Goal: Task Accomplishment & Management: Complete application form

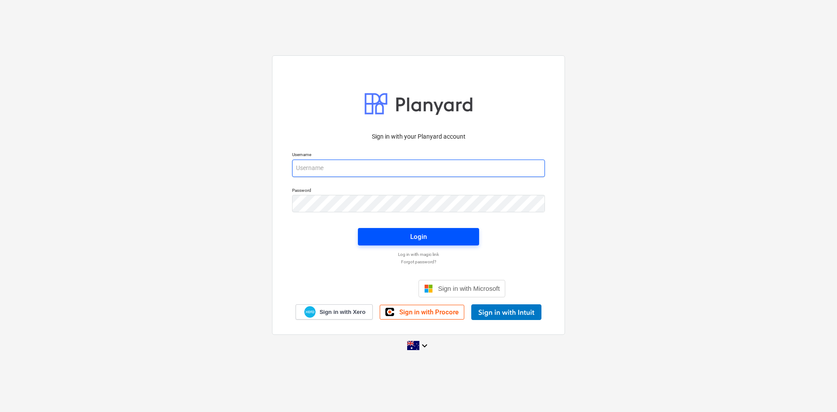
type input "[EMAIL_ADDRESS][DOMAIN_NAME]"
click at [403, 236] on span "Login" at bounding box center [419, 236] width 100 height 11
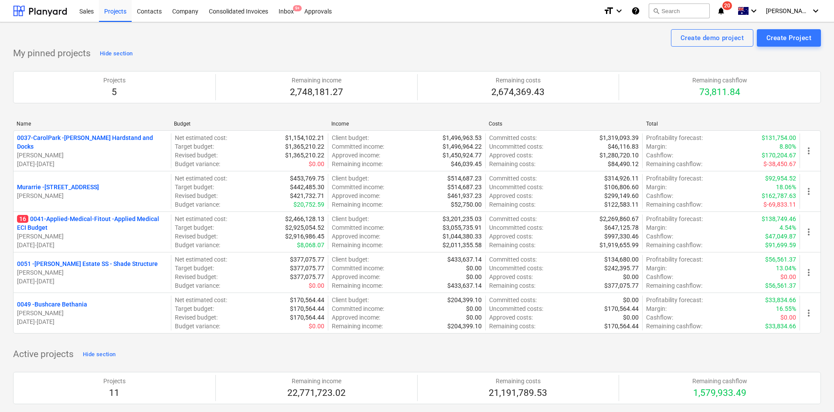
click at [93, 221] on p "16 0041-Applied-Medical-Fitout - Applied Medical ECI Budget" at bounding box center [92, 223] width 150 height 17
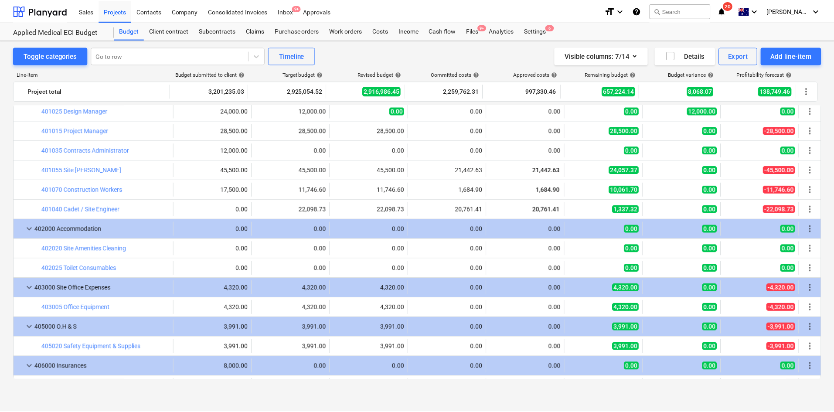
scroll to position [493, 0]
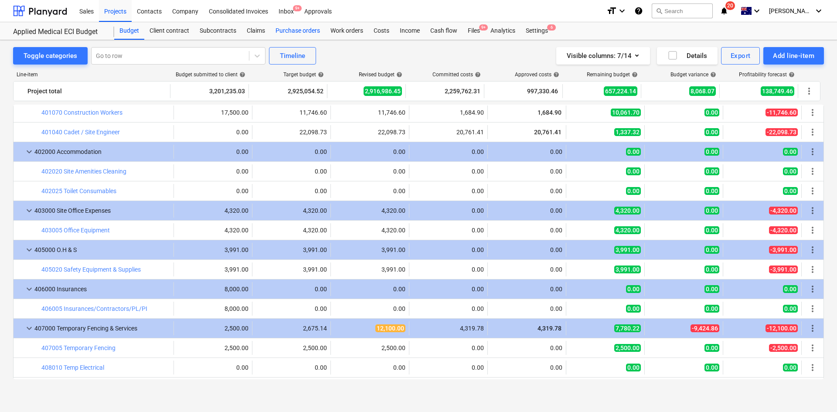
click at [304, 31] on div "Purchase orders" at bounding box center [297, 30] width 55 height 17
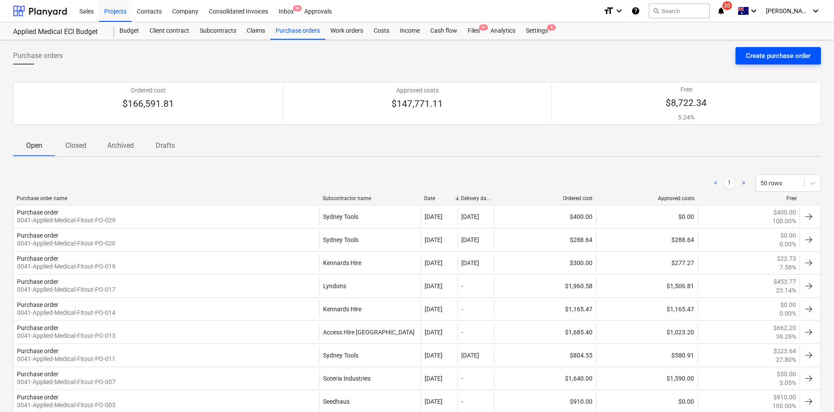
click at [762, 56] on div "Create purchase order" at bounding box center [778, 55] width 65 height 11
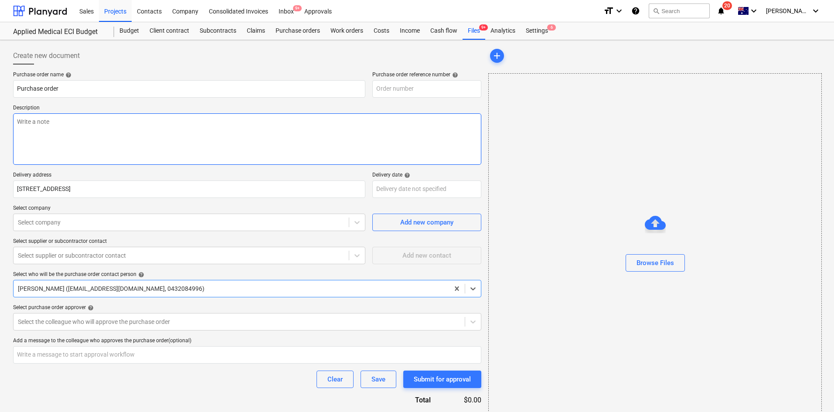
type textarea "x"
type input "0041-Applied-Medical-Fitout-PO-031"
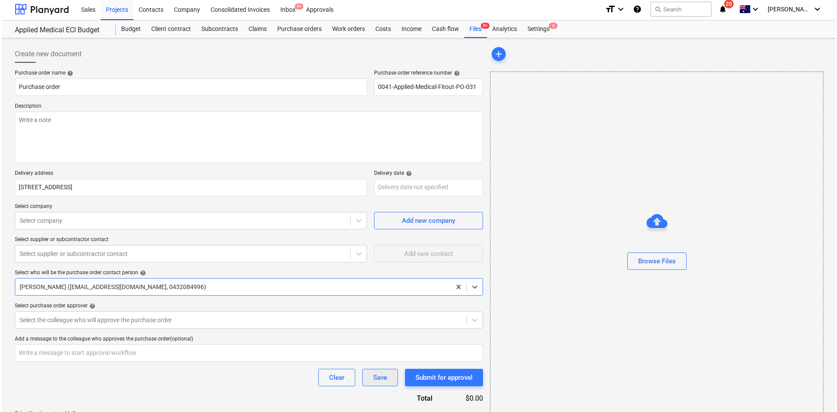
scroll to position [33, 0]
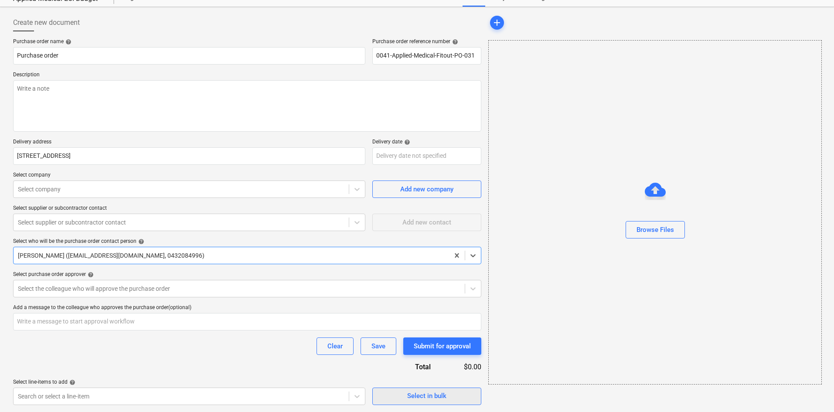
click at [397, 400] on span "Select in bulk" at bounding box center [426, 395] width 87 height 11
type textarea "x"
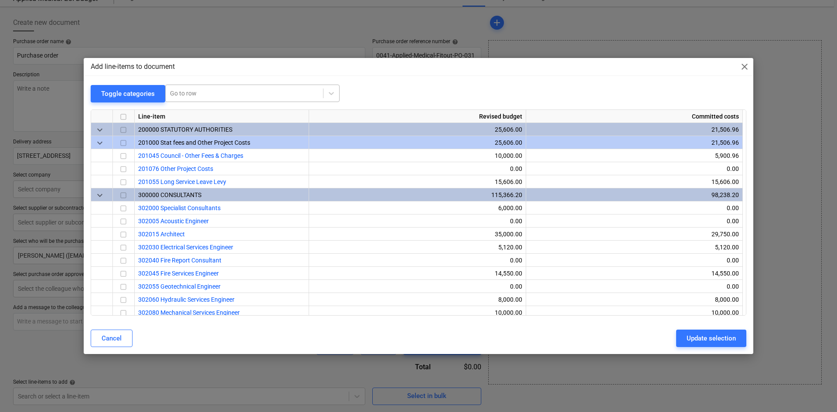
click at [198, 97] on div at bounding box center [244, 93] width 149 height 9
type input "small"
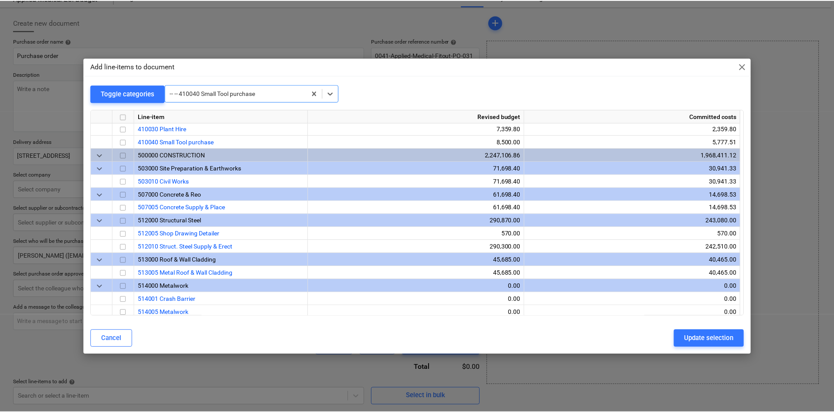
scroll to position [576, 0]
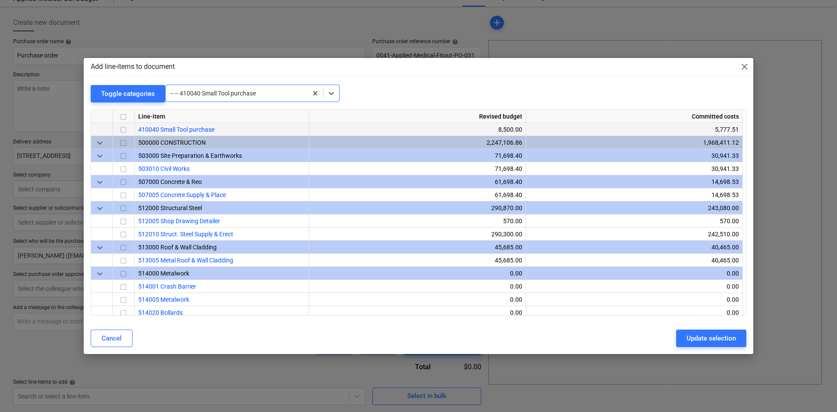
click at [123, 130] on input "checkbox" at bounding box center [123, 130] width 10 height 10
click at [706, 336] on div "Update selection" at bounding box center [711, 338] width 49 height 11
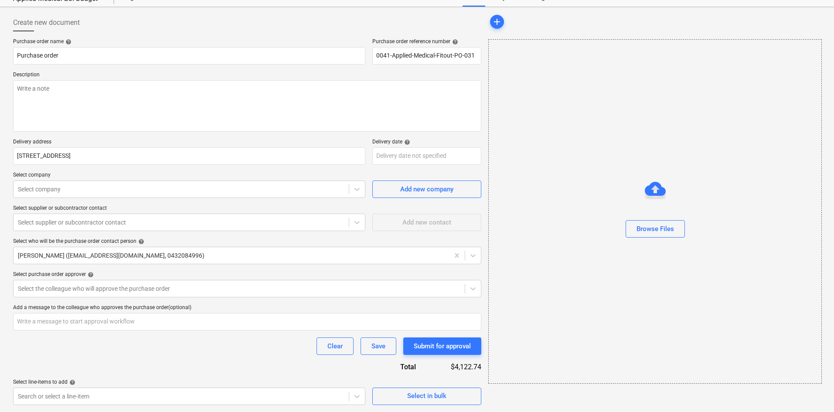
scroll to position [120, 0]
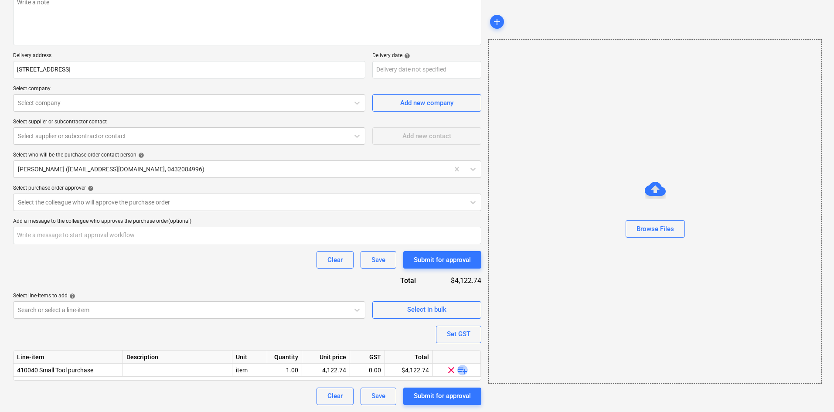
click at [463, 370] on span "playlist_add" at bounding box center [463, 370] width 10 height 10
type textarea "x"
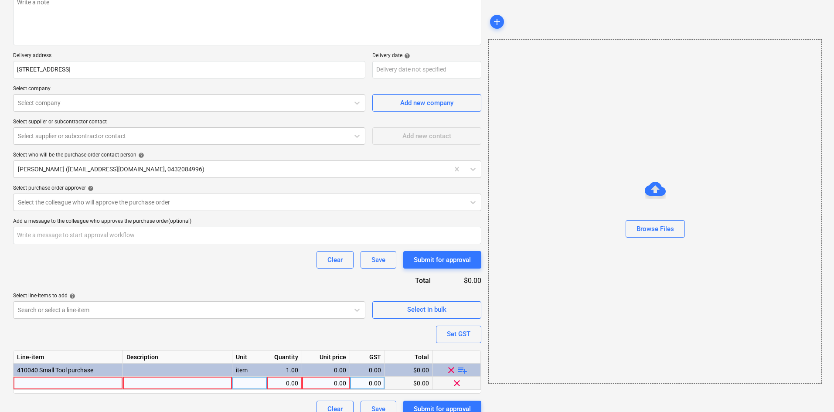
click at [88, 380] on div at bounding box center [68, 383] width 109 height 13
type input "Adjustable lead stand"
type textarea "x"
click at [149, 382] on div at bounding box center [177, 383] width 109 height 13
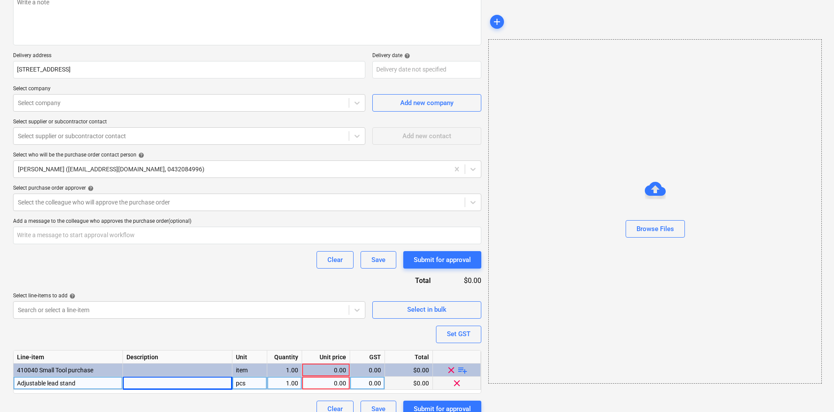
click at [255, 387] on div "pcs" at bounding box center [249, 383] width 35 height 13
type input "item"
type textarea "x"
click at [293, 382] on div "1.00" at bounding box center [284, 383] width 27 height 13
type input "3"
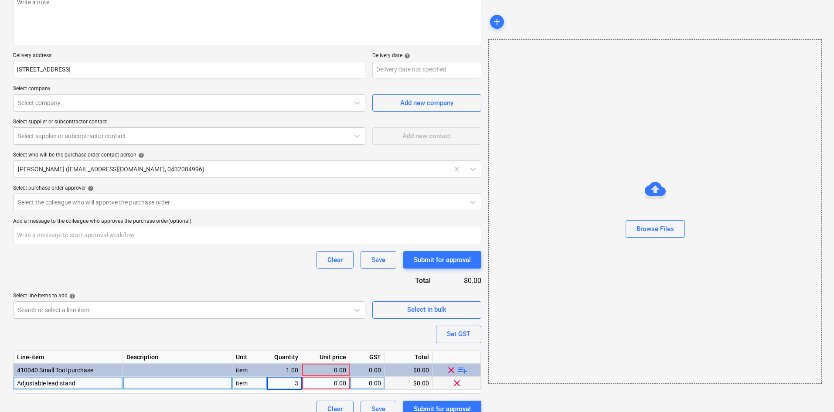
type textarea "x"
click at [316, 383] on div "0.00" at bounding box center [326, 383] width 41 height 13
type input "100"
type textarea "x"
click at [366, 385] on div "0.00" at bounding box center [367, 383] width 27 height 13
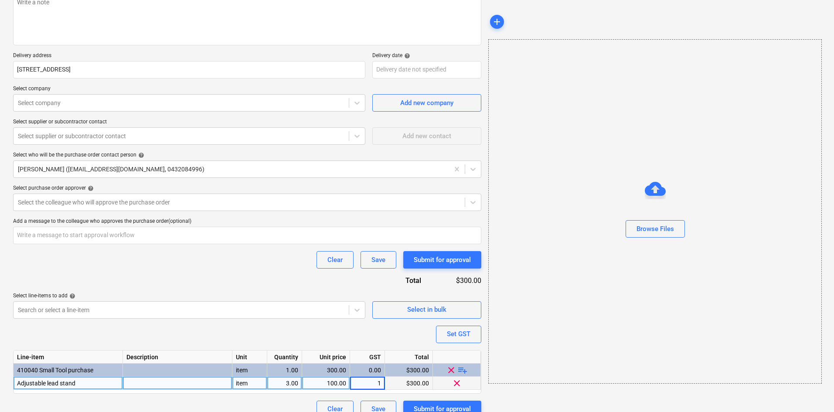
type input "10"
type textarea "x"
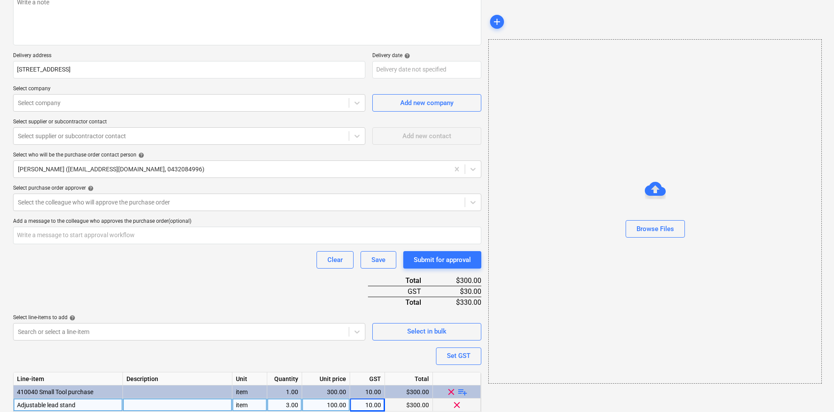
click at [344, 335] on div "Purchase order name help Purchase order Purchase order reference number help 00…" at bounding box center [247, 196] width 468 height 488
click at [204, 264] on div "Clear Save Submit for approval" at bounding box center [247, 259] width 468 height 17
click at [99, 199] on div at bounding box center [239, 202] width 443 height 9
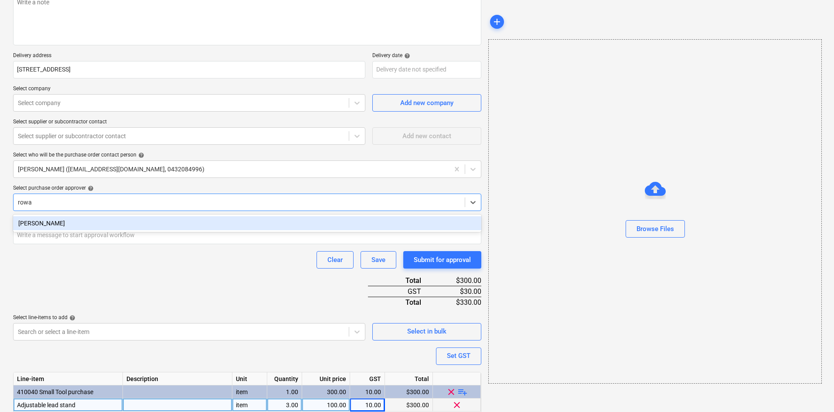
type input "[PERSON_NAME]"
type textarea "x"
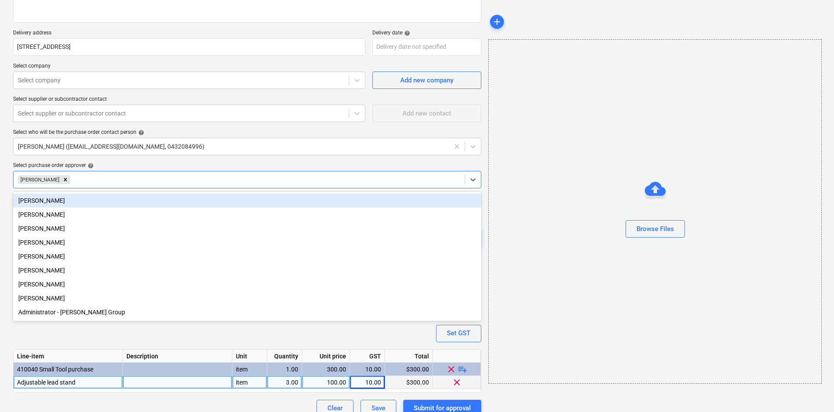
scroll to position [154, 0]
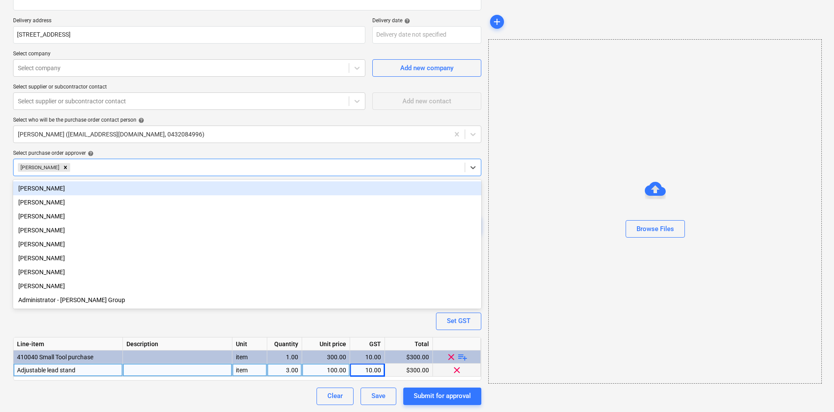
click at [126, 150] on div "Select purchase order approver help" at bounding box center [247, 153] width 468 height 7
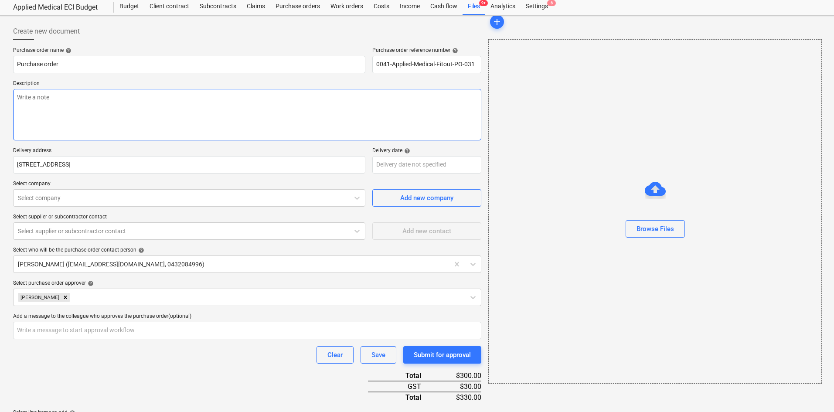
scroll to position [24, 0]
click at [100, 107] on textarea at bounding box center [247, 115] width 468 height 51
type textarea "x"
type textarea "P"
type textarea "x"
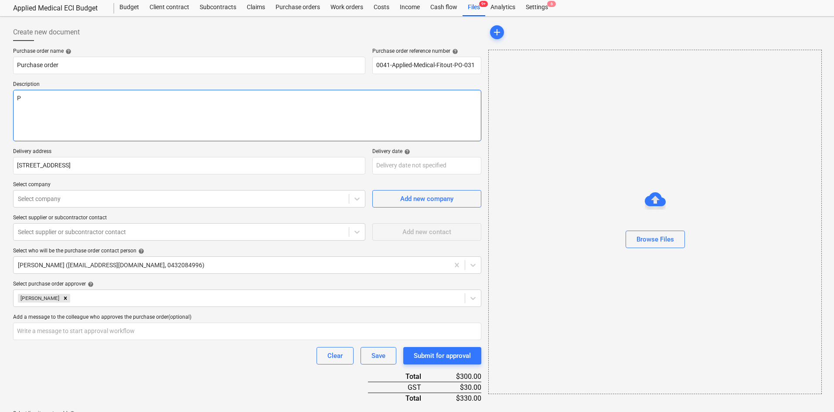
type textarea "Pu"
type textarea "x"
type textarea "Pur"
type textarea "x"
type textarea "Purc"
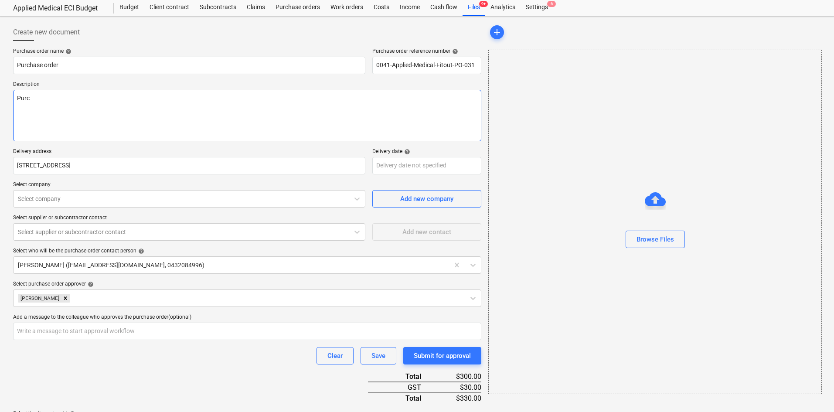
type textarea "x"
type textarea "Purch"
type textarea "x"
type textarea "Purcha"
type textarea "x"
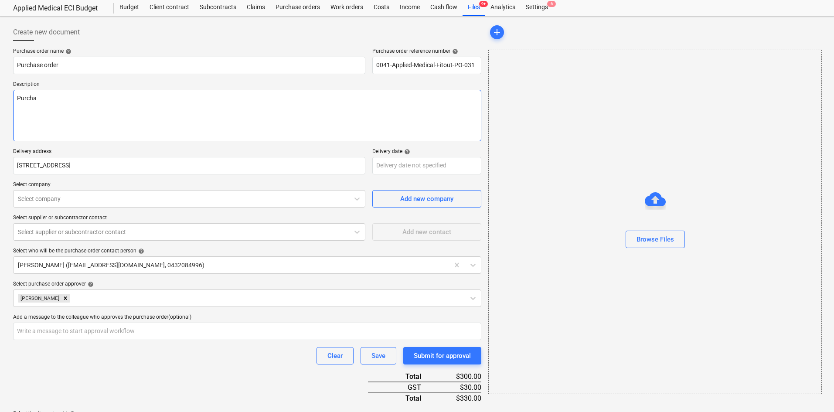
type textarea "Purchas"
type textarea "x"
type textarea "Purchase"
type textarea "x"
type textarea "Purchase"
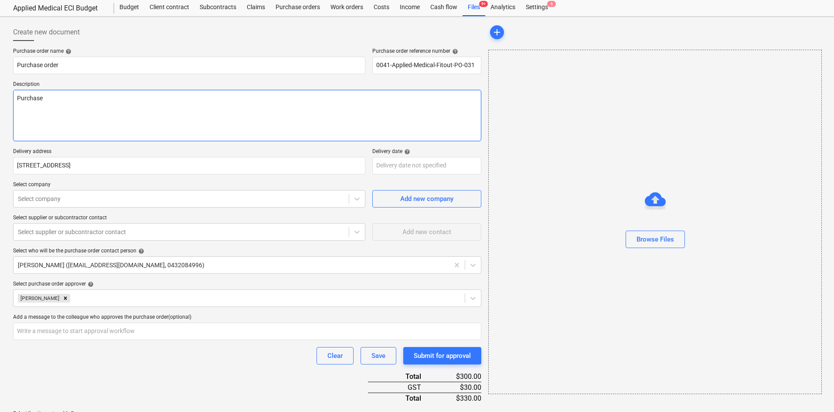
type textarea "x"
type textarea "Purchase b"
type textarea "x"
type textarea "Purchase by"
type textarea "x"
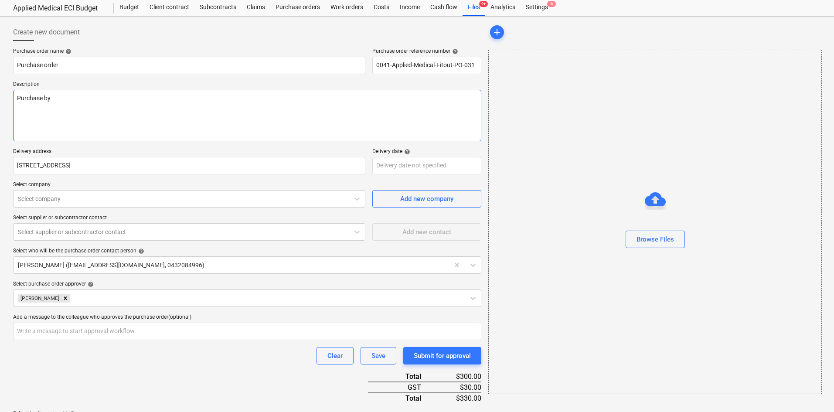
type textarea "Purchase by"
type textarea "x"
type textarea "Purchase by M"
type textarea "x"
type textarea "Purchase by [PERSON_NAME]"
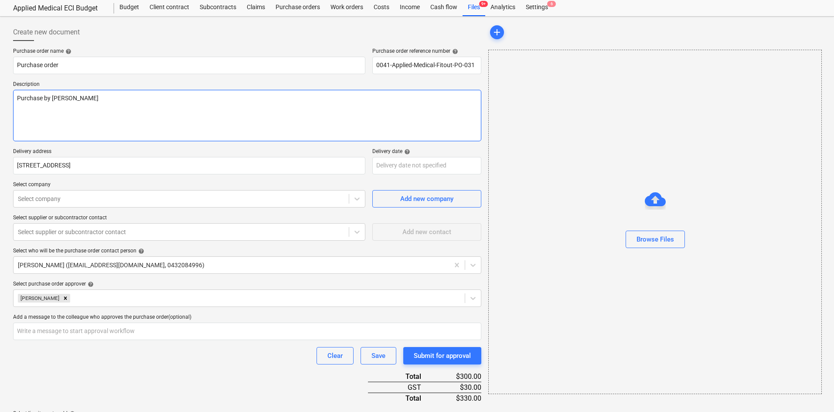
type textarea "x"
type textarea "Purchase by [PERSON_NAME]"
type textarea "x"
type textarea "Purchase by [PERSON_NAME]"
type textarea "x"
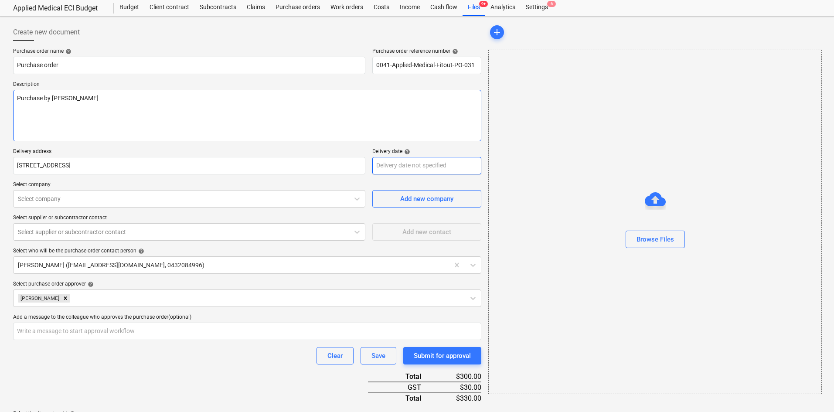
type textarea "Purchase by [PERSON_NAME]"
type textarea "x"
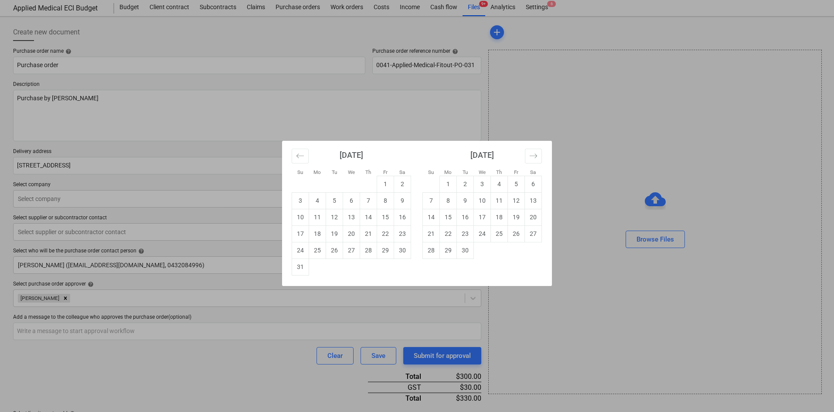
click at [405, 161] on body "Sales Projects Contacts Company Consolidated Invoices Inbox 9+ Approvals format…" at bounding box center [417, 182] width 834 height 412
click at [307, 122] on div "Su Mo Tu We Th Fr Sa Su Mo Tu We Th Fr Sa [DATE] 1 2 3 4 5 6 7 8 9 10 11 12 13 …" at bounding box center [417, 206] width 834 height 412
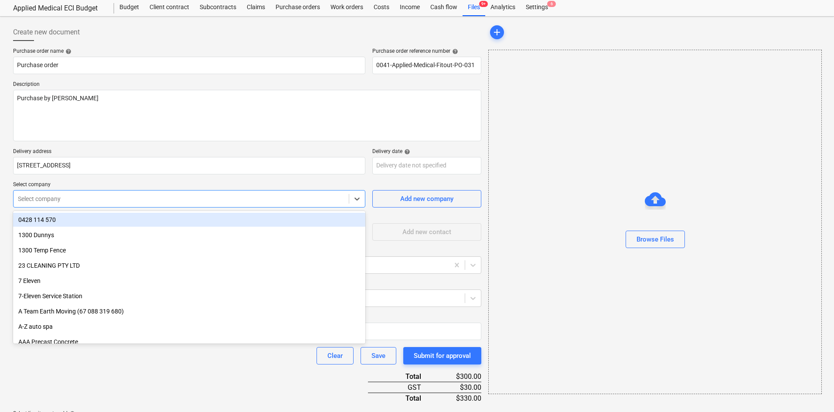
click at [120, 200] on div at bounding box center [181, 199] width 327 height 9
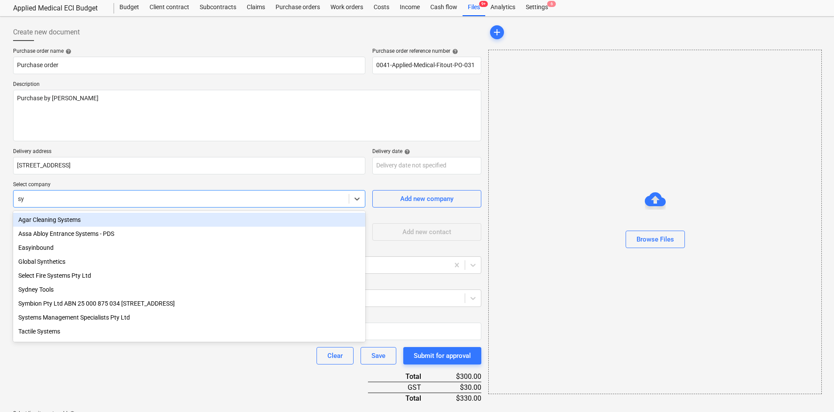
type input "syd"
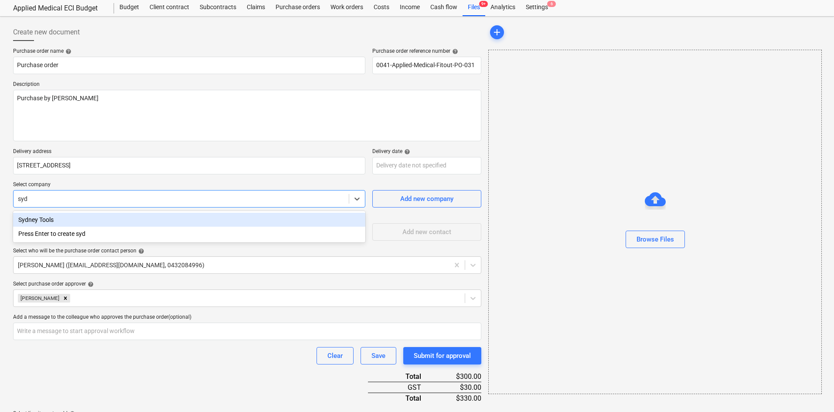
type textarea "x"
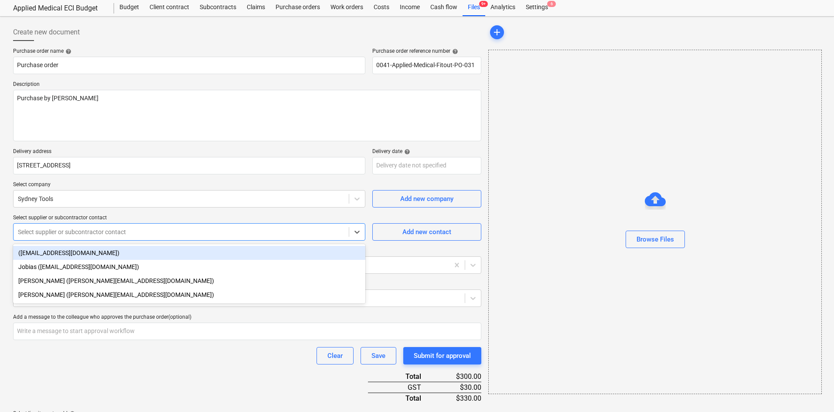
click at [101, 226] on div "Select supplier or subcontractor contact" at bounding box center [181, 232] width 335 height 12
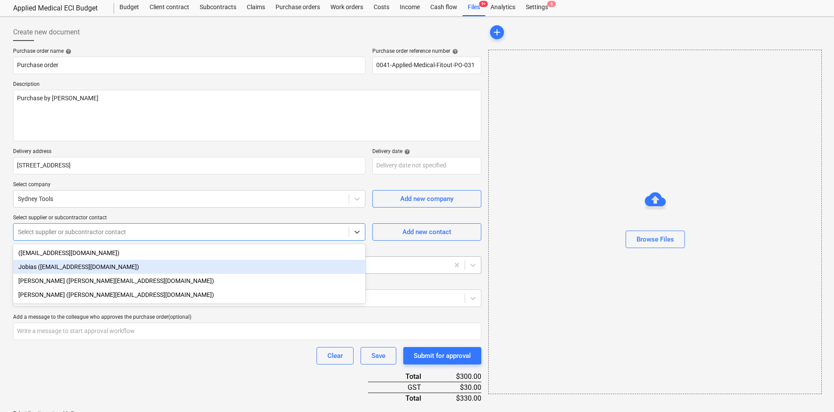
click at [130, 266] on div "Jobias ([EMAIL_ADDRESS][DOMAIN_NAME])" at bounding box center [189, 267] width 352 height 14
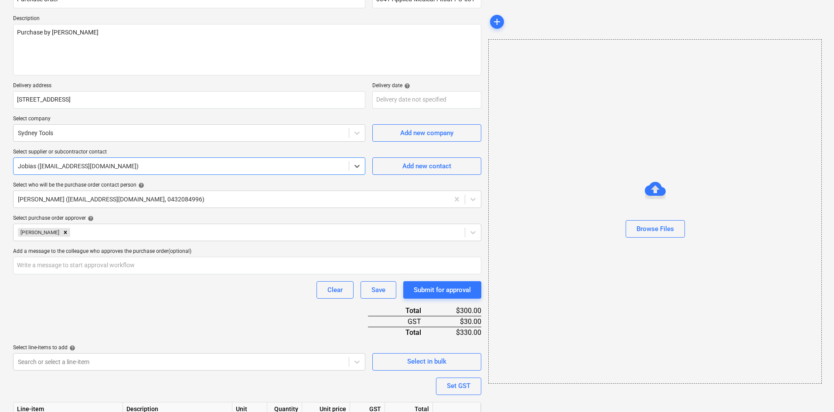
scroll to position [154, 0]
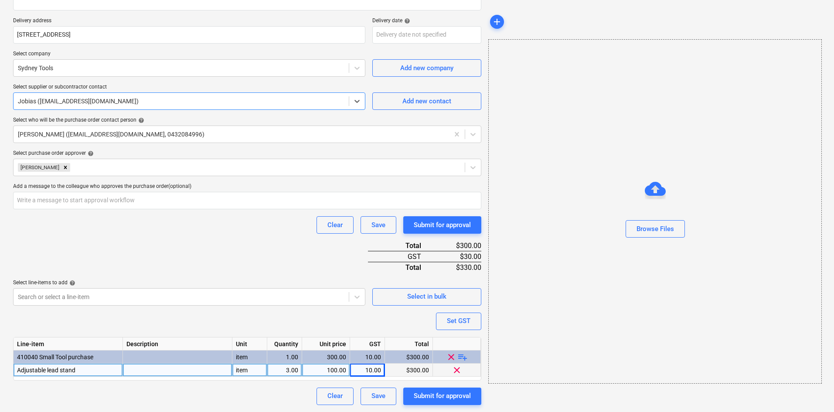
type textarea "x"
click at [93, 365] on div "Adjustable lead stand" at bounding box center [68, 370] width 109 height 13
click at [87, 367] on input "Adjustable lead stand" at bounding box center [68, 370] width 109 height 13
type input "Adjustable lead stands"
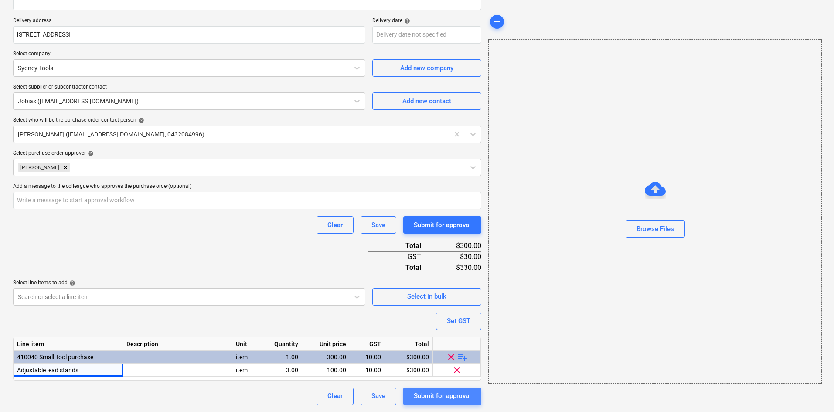
click at [436, 390] on button "Submit for approval" at bounding box center [442, 396] width 78 height 17
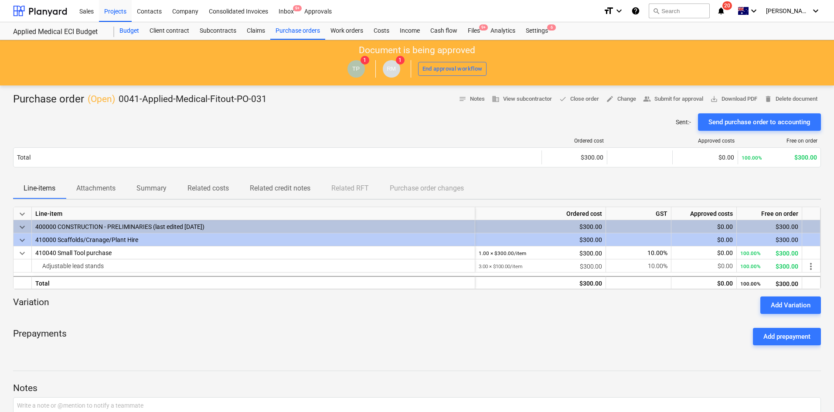
click at [123, 29] on div "Budget" at bounding box center [129, 30] width 30 height 17
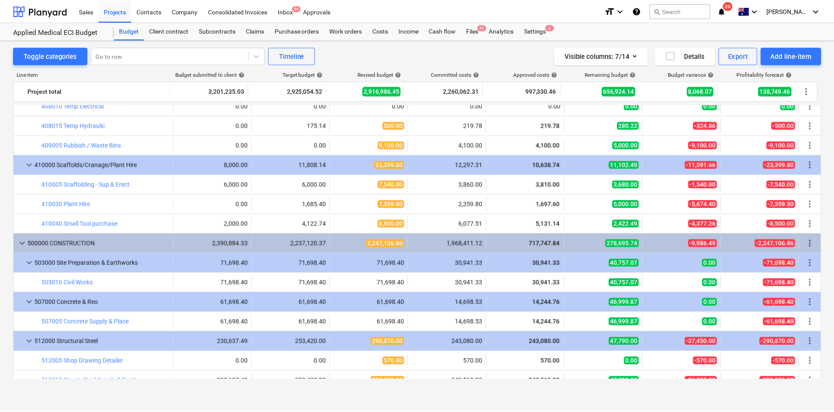
scroll to position [493, 0]
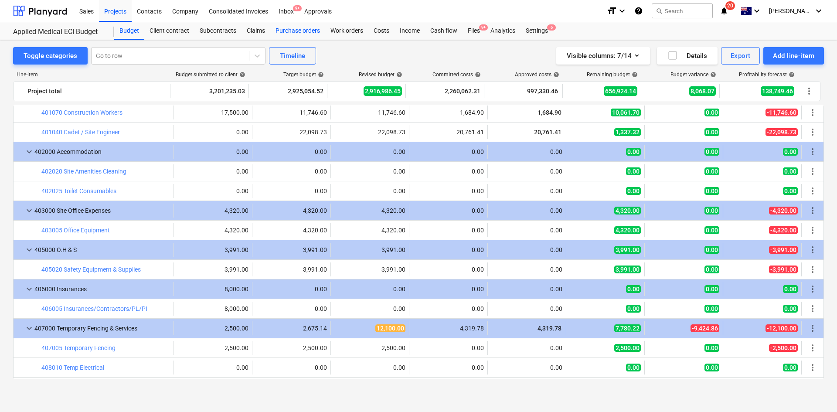
click at [292, 25] on div "Purchase orders" at bounding box center [297, 30] width 55 height 17
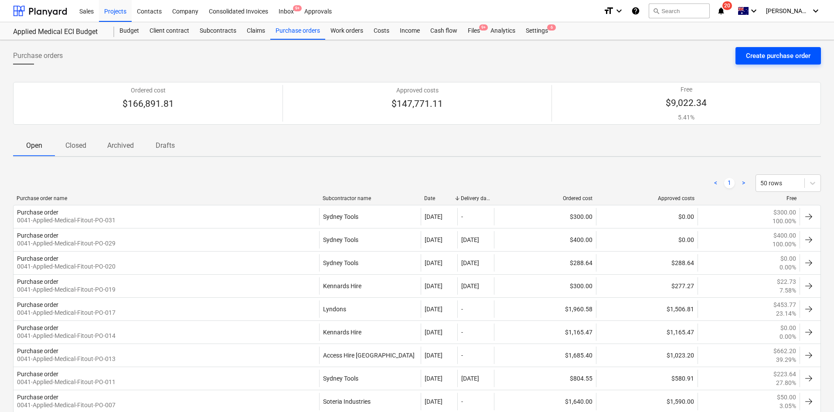
click at [759, 50] on div "Create purchase order" at bounding box center [778, 55] width 65 height 11
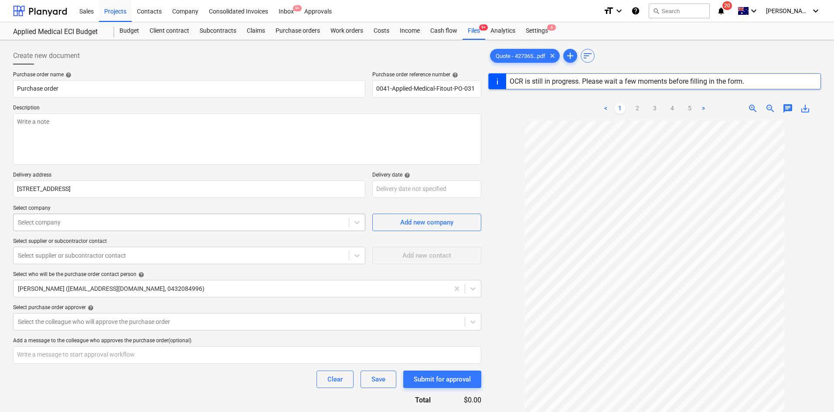
click at [91, 228] on div "Select company" at bounding box center [181, 222] width 335 height 12
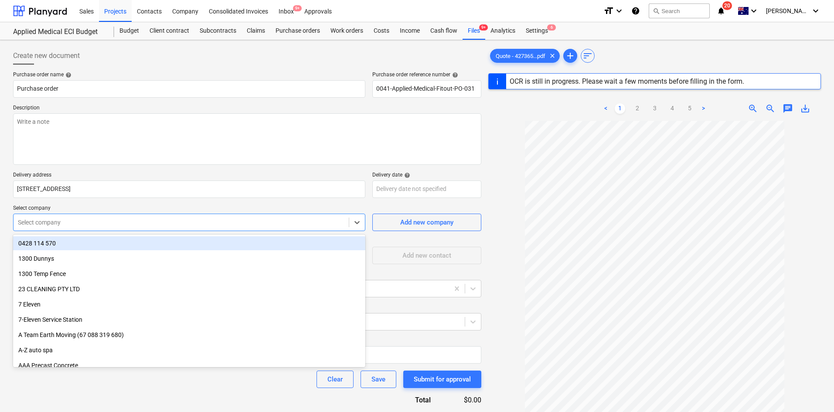
type textarea "x"
type input "ons"
type textarea "x"
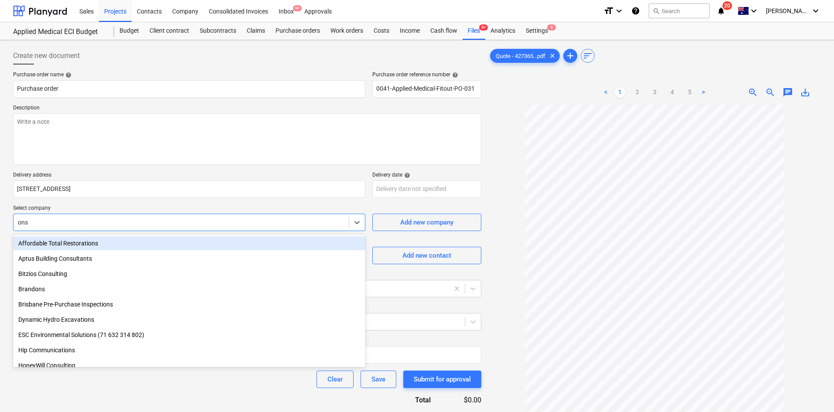
type input "onsi"
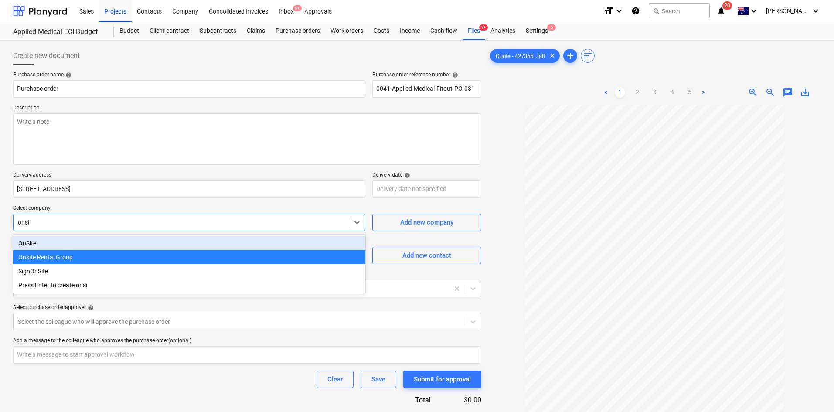
type textarea "x"
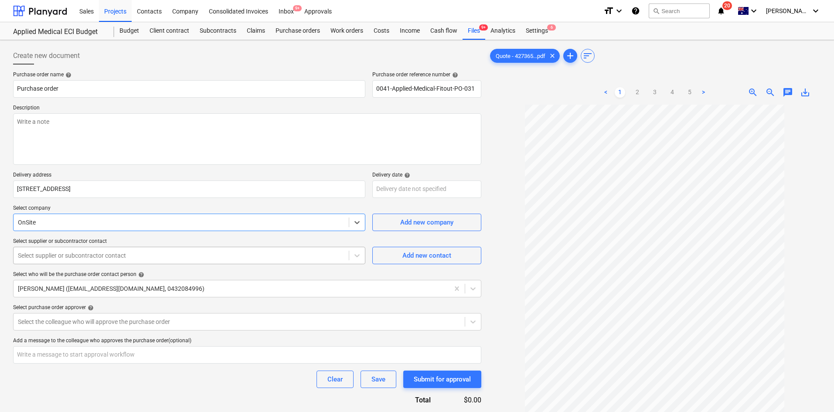
click at [72, 256] on div at bounding box center [181, 255] width 327 height 9
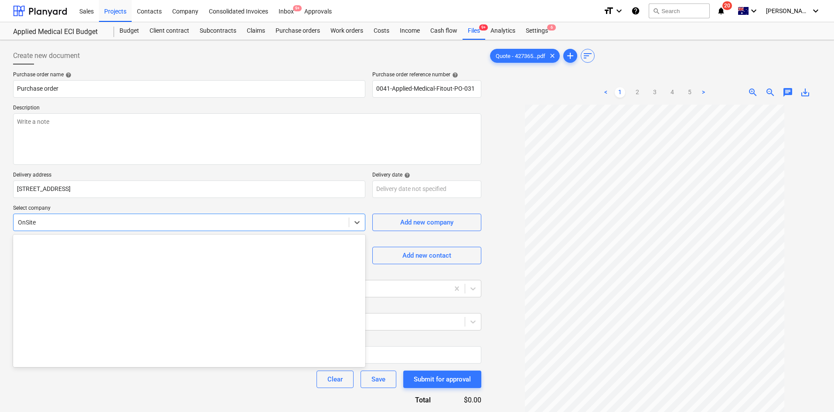
click at [71, 225] on div at bounding box center [181, 222] width 327 height 9
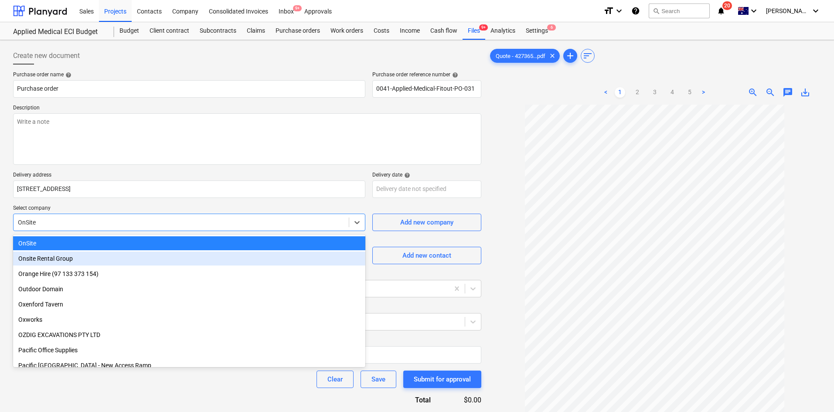
click at [70, 257] on div "Onsite Rental Group" at bounding box center [189, 259] width 352 height 14
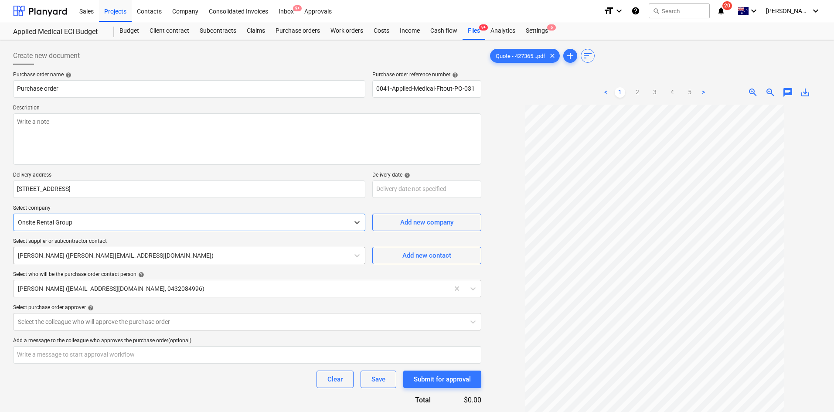
click at [70, 256] on div at bounding box center [181, 255] width 327 height 9
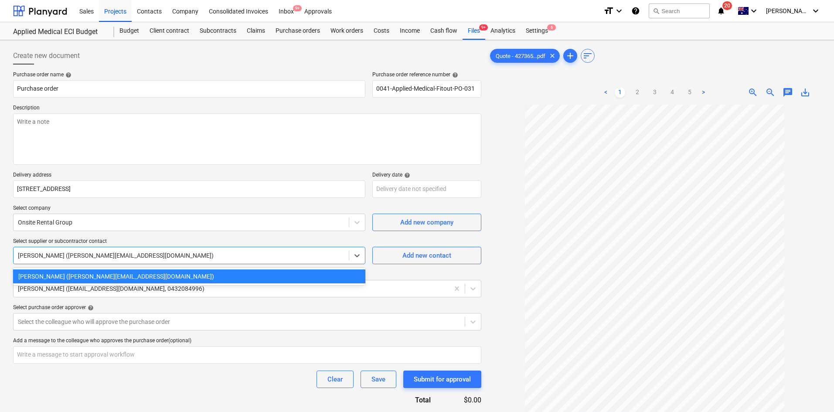
click at [175, 249] on div "[PERSON_NAME] ([PERSON_NAME][EMAIL_ADDRESS][DOMAIN_NAME])" at bounding box center [189, 255] width 352 height 17
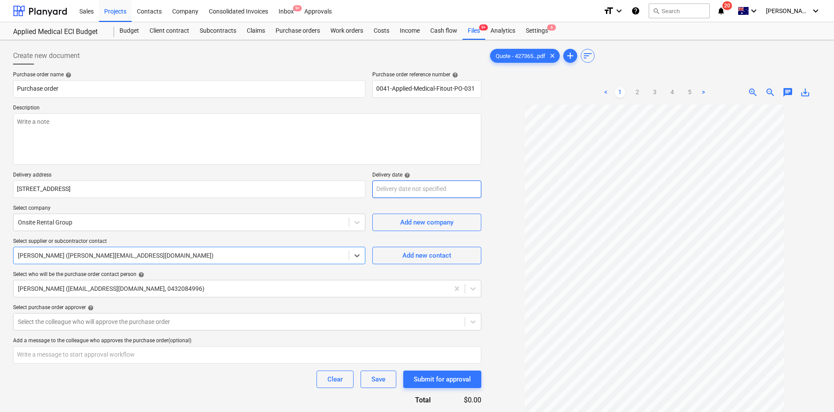
click at [400, 191] on body "Sales Projects Contacts Company Consolidated Invoices Inbox 9+ Approvals format…" at bounding box center [417, 206] width 834 height 412
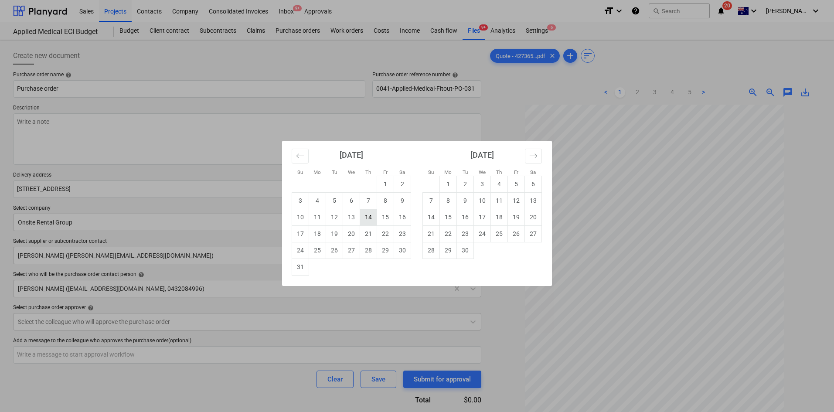
click at [369, 217] on td "14" at bounding box center [368, 217] width 17 height 17
type textarea "x"
type input "[DATE]"
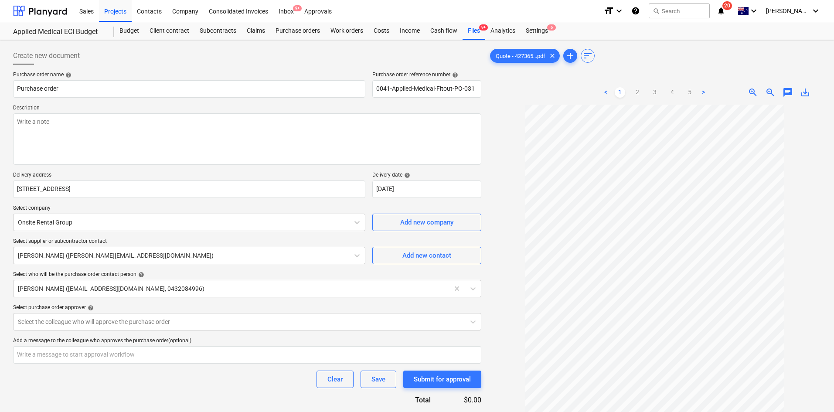
click at [314, 177] on p "Delivery address" at bounding box center [189, 176] width 352 height 9
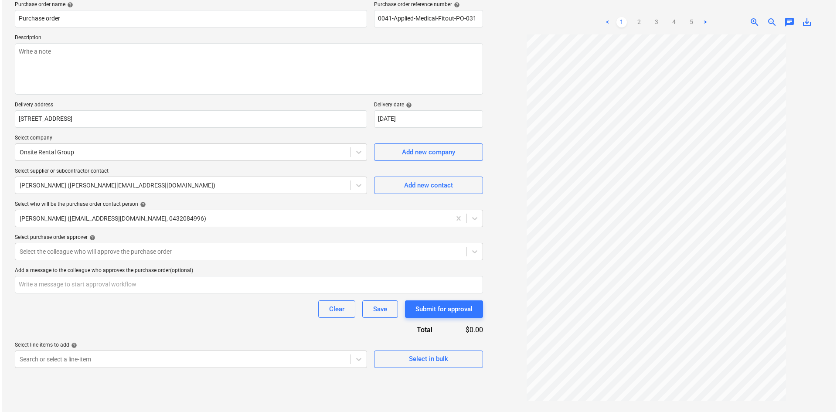
scroll to position [87, 0]
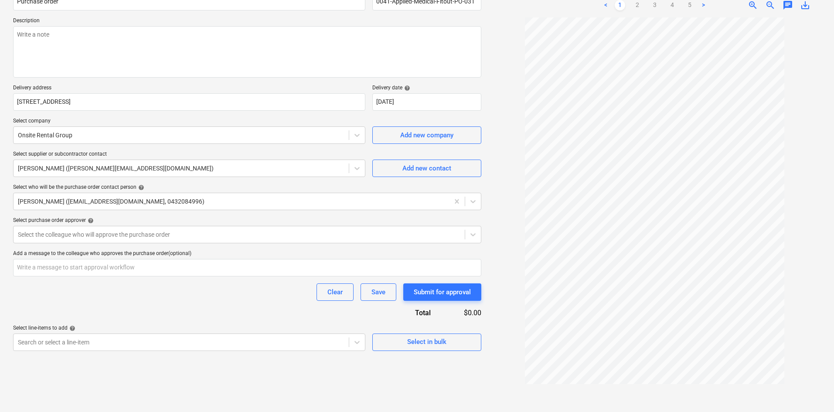
click at [81, 223] on div "Select purchase order approver help" at bounding box center [247, 220] width 468 height 7
click at [78, 233] on div at bounding box center [239, 234] width 443 height 9
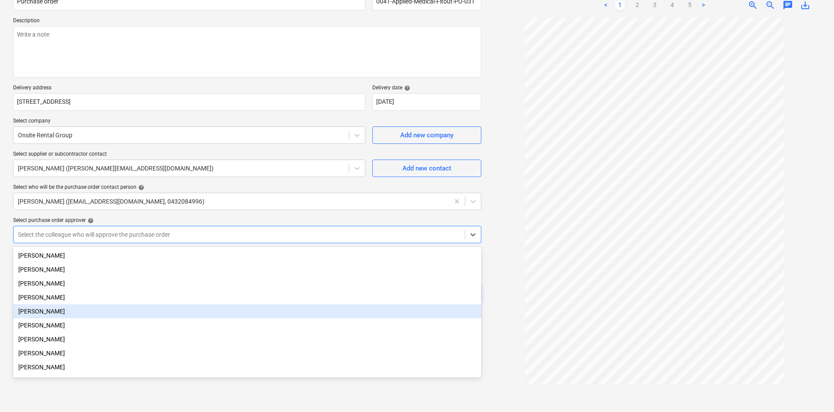
click at [76, 315] on div "[PERSON_NAME]" at bounding box center [247, 311] width 468 height 14
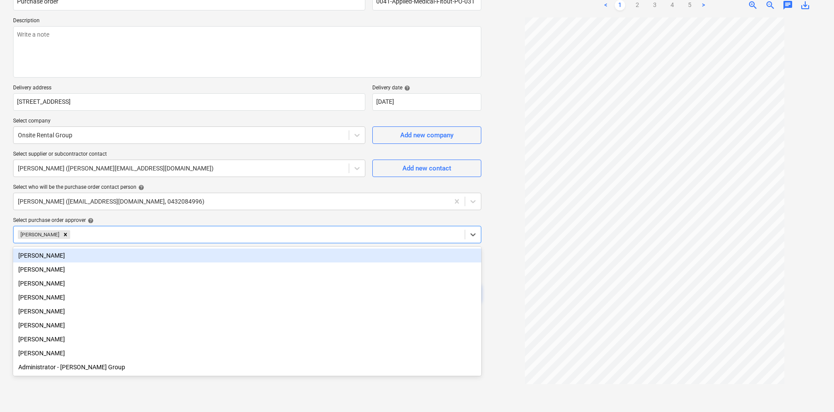
click at [175, 218] on div "Select purchase order approver help" at bounding box center [247, 220] width 468 height 7
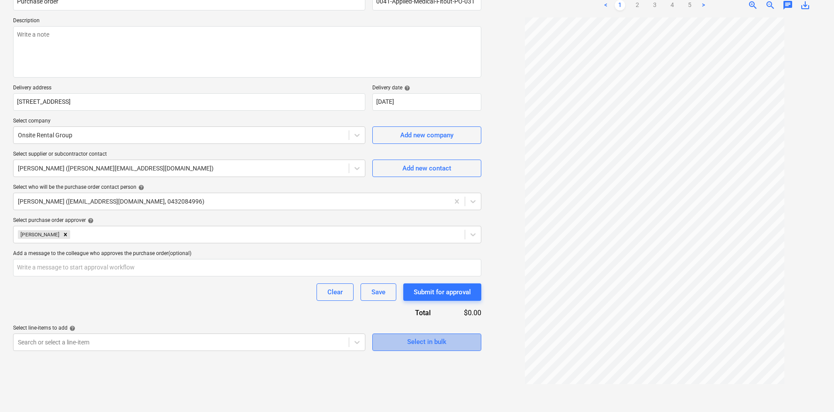
click at [439, 343] on div "Select in bulk" at bounding box center [426, 341] width 39 height 11
type textarea "x"
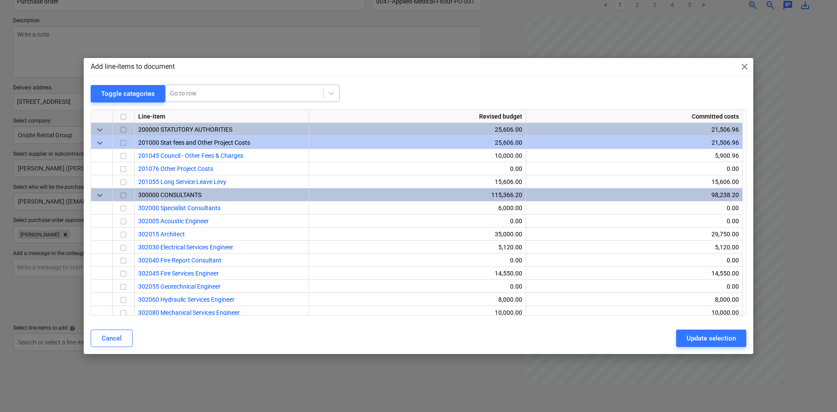
click at [199, 99] on div "Go to row" at bounding box center [252, 93] width 174 height 17
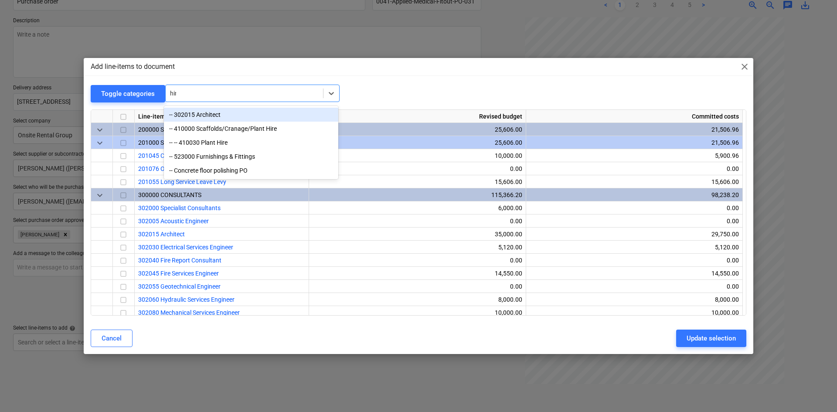
type input "hire"
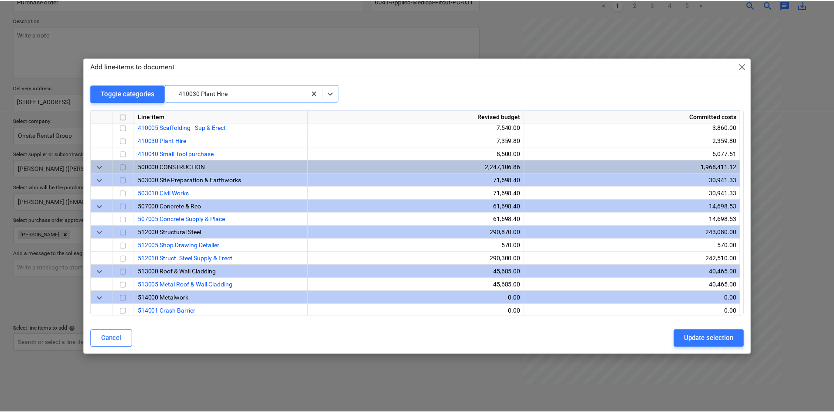
scroll to position [563, 0]
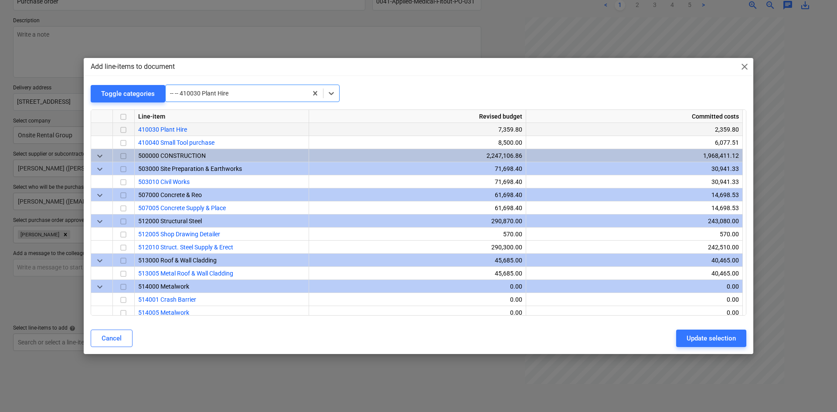
click at [123, 130] on input "checkbox" at bounding box center [123, 130] width 10 height 10
click at [722, 337] on div "Update selection" at bounding box center [711, 338] width 49 height 11
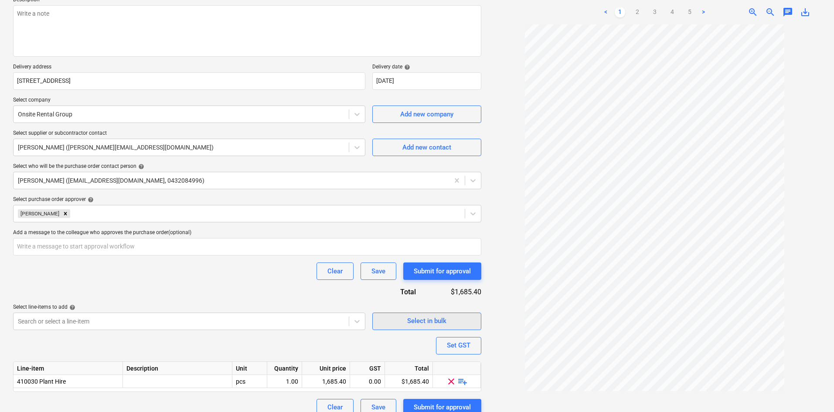
scroll to position [120, 0]
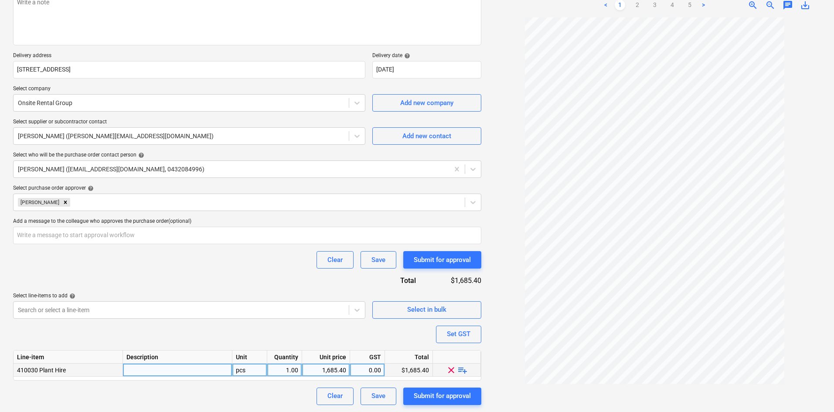
type textarea "x"
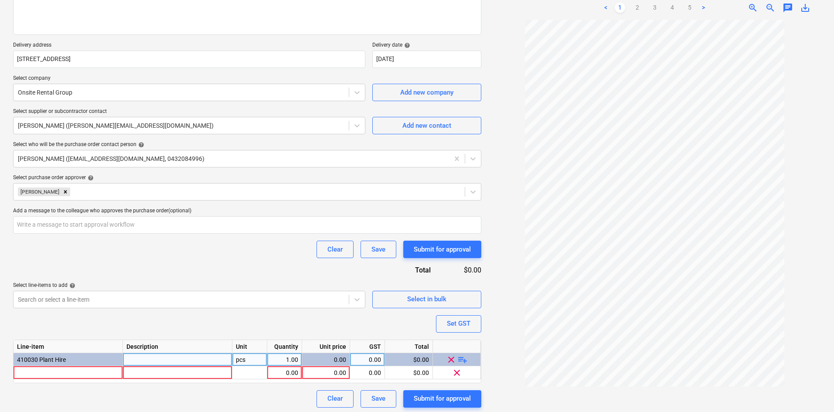
scroll to position [133, 0]
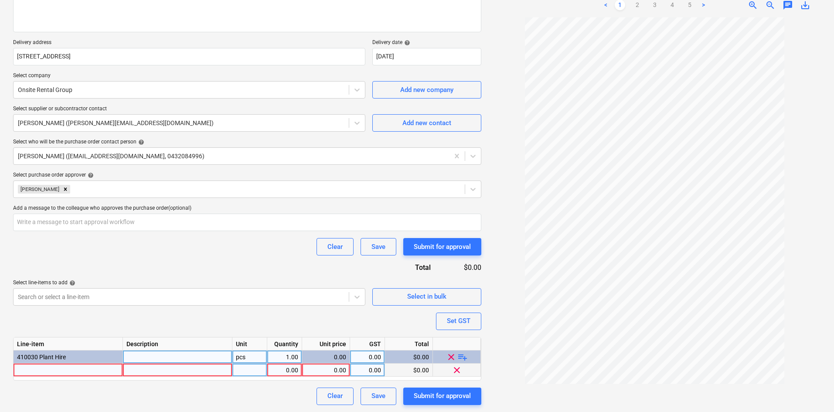
click at [41, 367] on div at bounding box center [68, 370] width 109 height 13
type input "Scissor Lift - 43ft (13m)"
type textarea "x"
click at [251, 363] on div "Line-item Description Unit Quantity Unit price GST Total 410030 Plant Hire pcs …" at bounding box center [247, 359] width 468 height 44
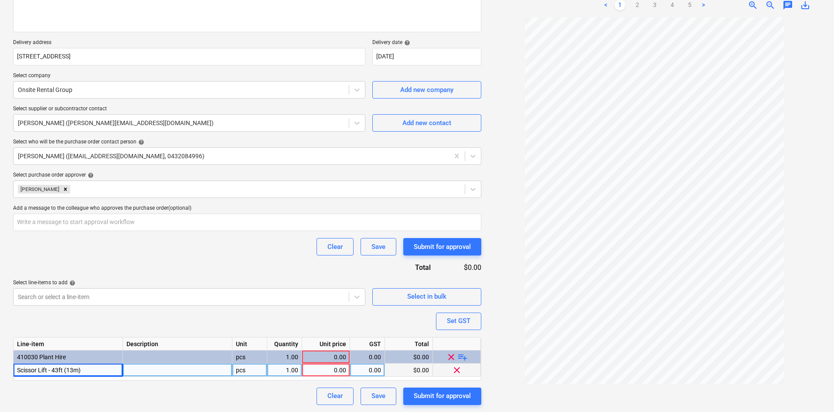
click at [250, 372] on div "pcs" at bounding box center [249, 370] width 35 height 13
type input "I"
type input "item"
type textarea "x"
click at [340, 372] on div "0.00" at bounding box center [326, 370] width 41 height 13
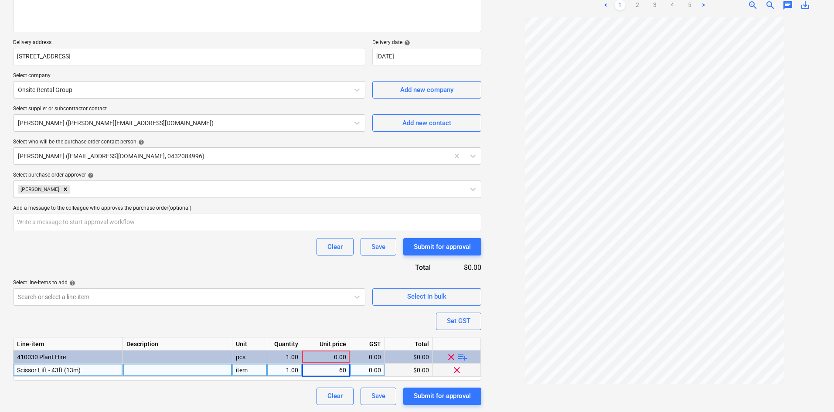
type input "600"
type textarea "x"
click at [260, 283] on div "Select line-items to add help" at bounding box center [189, 283] width 352 height 7
click at [247, 370] on div "item" at bounding box center [249, 370] width 35 height 13
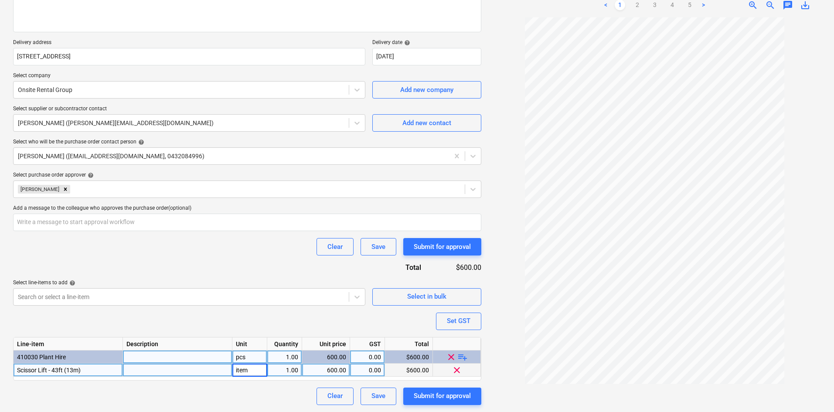
click at [251, 363] on div "pcs" at bounding box center [249, 357] width 35 height 13
type input "item"
click at [257, 321] on div "Purchase order name help Purchase order Purchase order reference number help 00…" at bounding box center [247, 172] width 468 height 466
click at [462, 359] on span "playlist_add" at bounding box center [463, 357] width 10 height 10
type textarea "x"
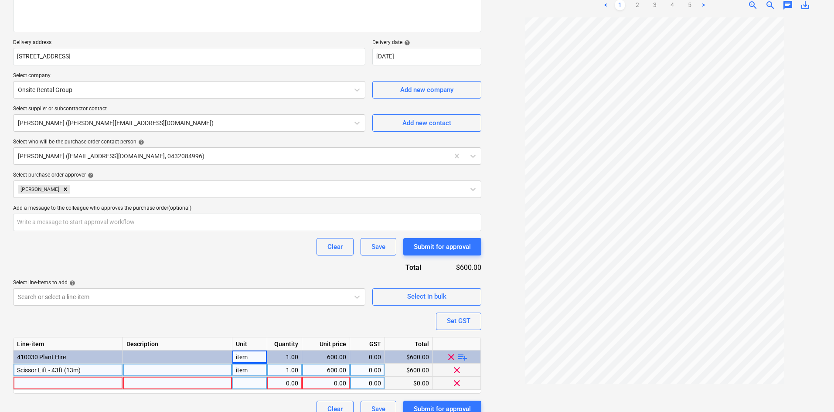
click at [24, 382] on div at bounding box center [68, 383] width 109 height 13
type input "Environmental levy"
type textarea "x"
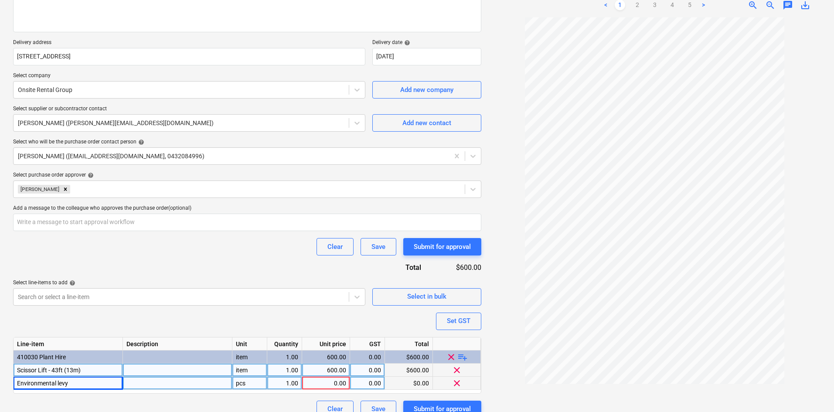
click at [253, 371] on div "item" at bounding box center [249, 370] width 35 height 13
click at [236, 385] on div "pcs" at bounding box center [249, 383] width 35 height 13
type input "item"
type textarea "x"
click at [320, 385] on div "0.00" at bounding box center [326, 383] width 41 height 13
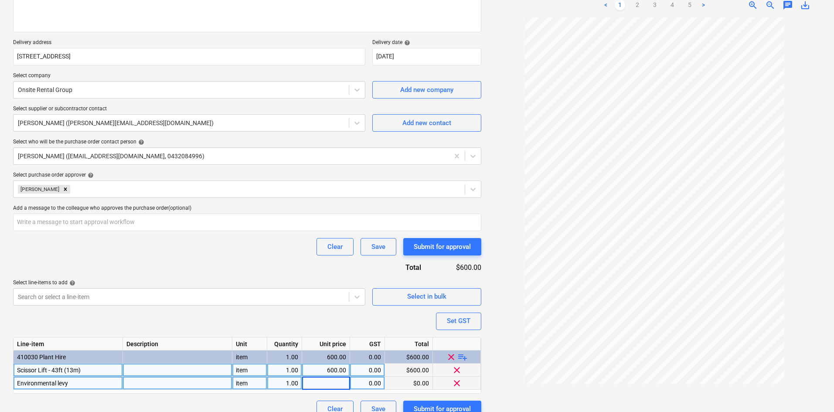
type input "6"
click at [464, 356] on span "playlist_add" at bounding box center [463, 357] width 10 height 10
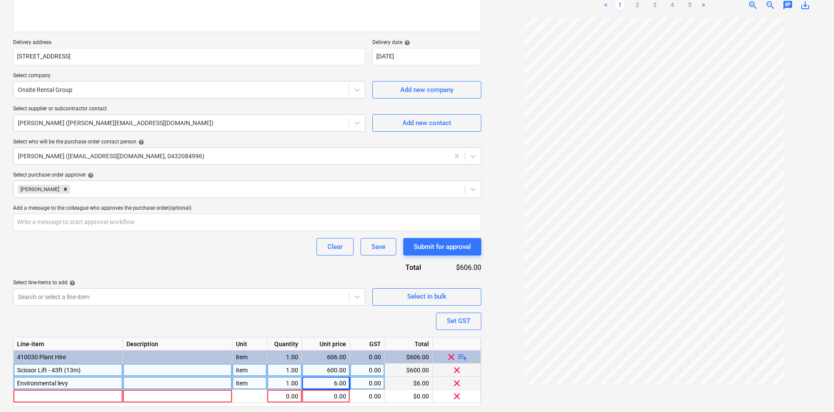
click at [464, 356] on span "playlist_add" at bounding box center [463, 357] width 10 height 10
type textarea "x"
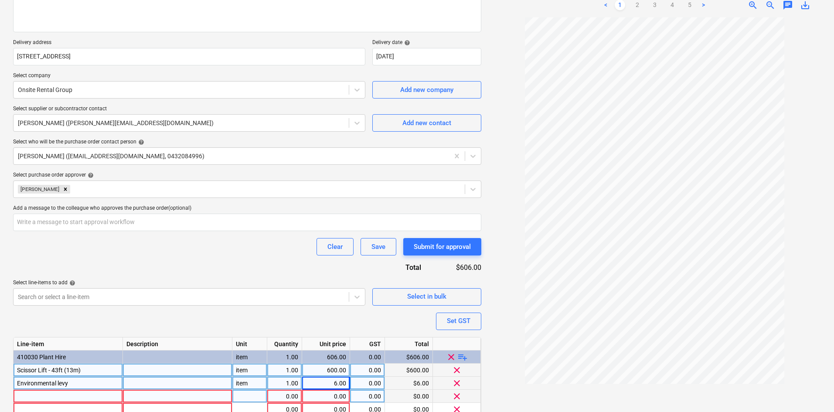
click at [55, 397] on div at bounding box center [68, 396] width 109 height 13
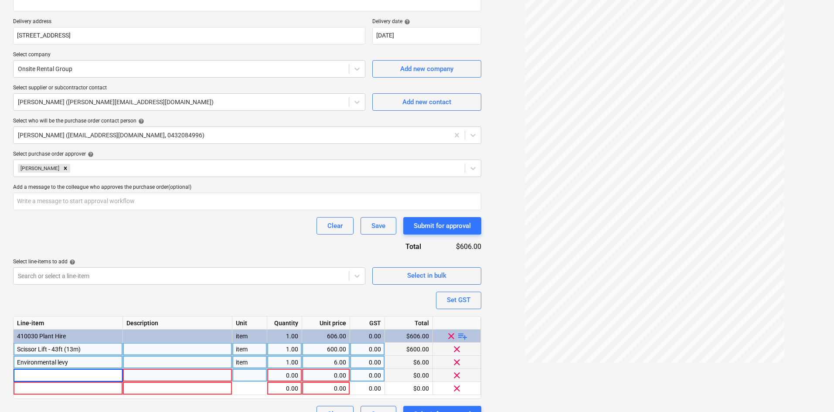
scroll to position [172, 0]
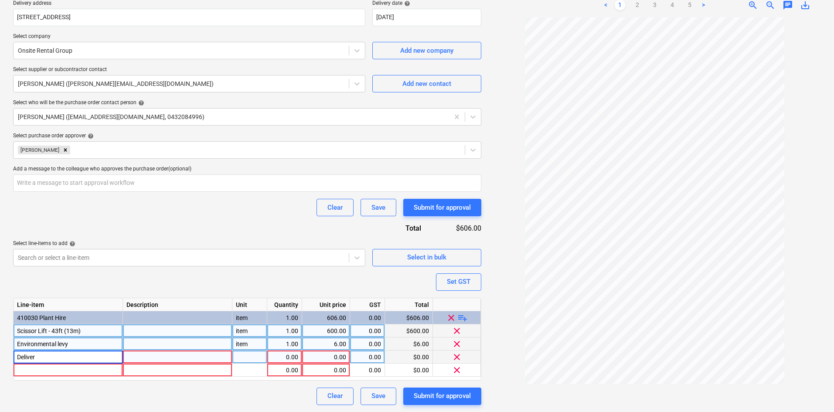
type input "Delivery"
type textarea "x"
click at [248, 342] on div "item" at bounding box center [249, 344] width 35 height 13
click at [250, 358] on div "pcs" at bounding box center [249, 357] width 35 height 13
type input "item"
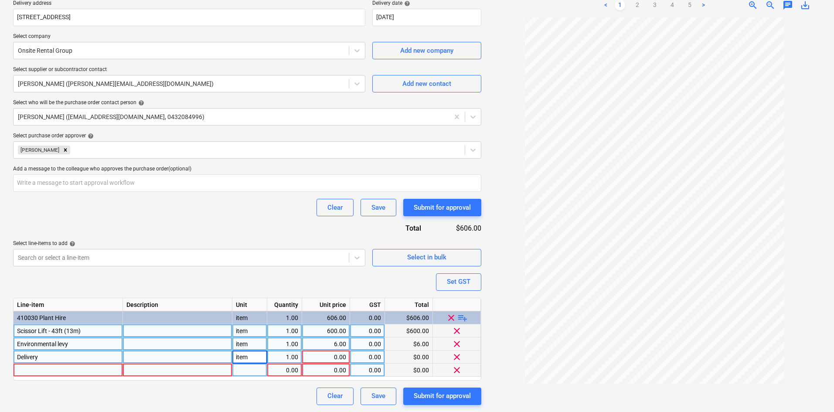
type textarea "x"
click at [247, 369] on div at bounding box center [249, 370] width 35 height 13
type input "item"
type textarea "x"
click at [336, 356] on div "0.00" at bounding box center [326, 357] width 41 height 13
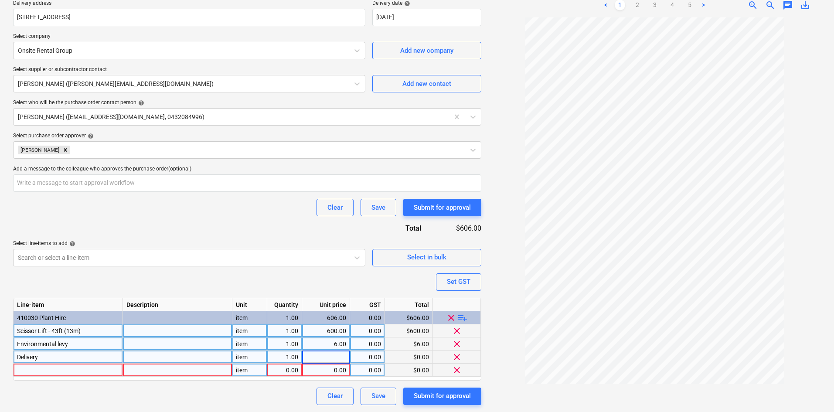
click at [289, 368] on div "0.00" at bounding box center [284, 370] width 27 height 13
type input "1"
type textarea "x"
click at [313, 356] on div "0.00" at bounding box center [326, 357] width 41 height 13
type input "330"
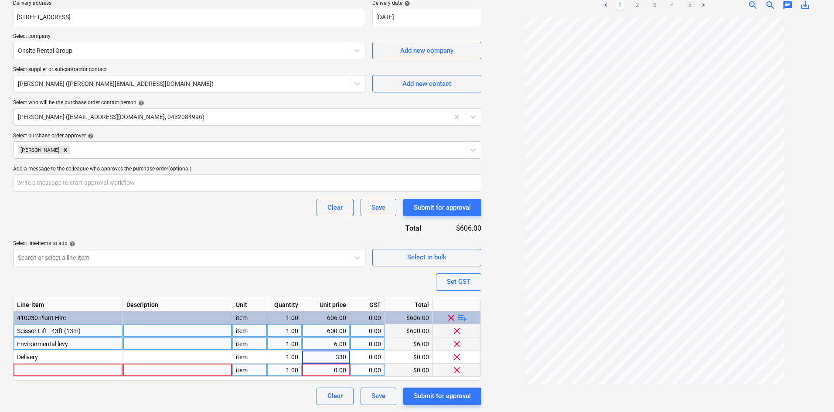
type textarea "x"
click at [328, 368] on div "0.00" at bounding box center [326, 370] width 41 height 13
type input "330"
type textarea "x"
click at [464, 287] on div "Set GST" at bounding box center [459, 281] width 24 height 11
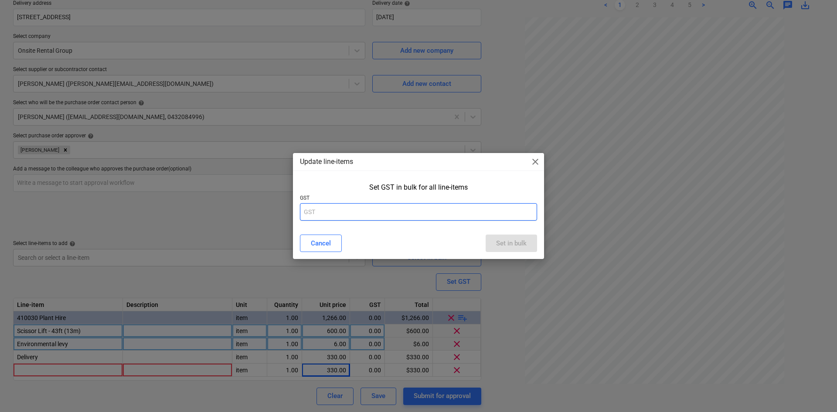
click at [399, 211] on input "text" at bounding box center [418, 211] width 237 height 17
type input "10"
click at [505, 245] on div "Set in bulk" at bounding box center [511, 243] width 31 height 11
type textarea "x"
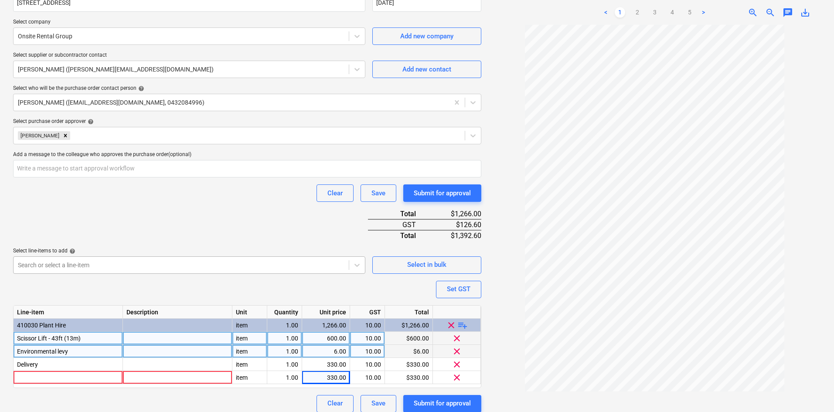
scroll to position [194, 0]
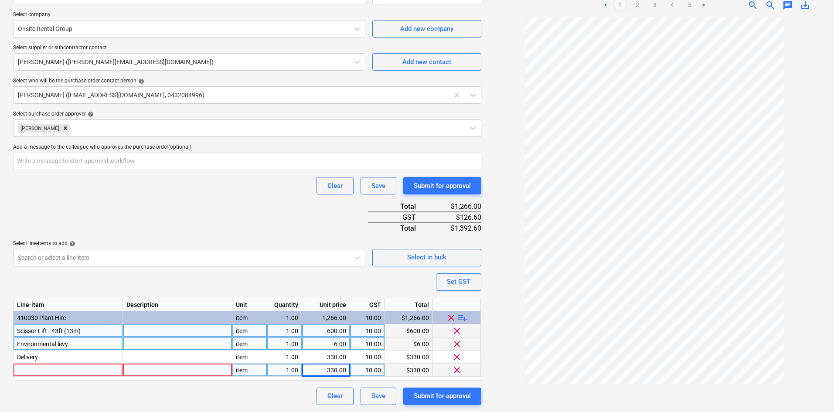
click at [44, 369] on div at bounding box center [68, 370] width 109 height 13
type input "Pickup"
click at [142, 208] on div "Purchase order name help Purchase order Purchase order reference number help 00…" at bounding box center [247, 141] width 468 height 527
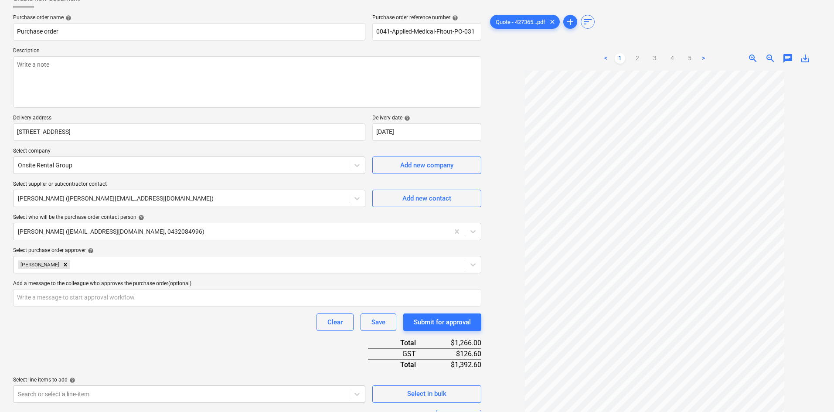
scroll to position [0, 0]
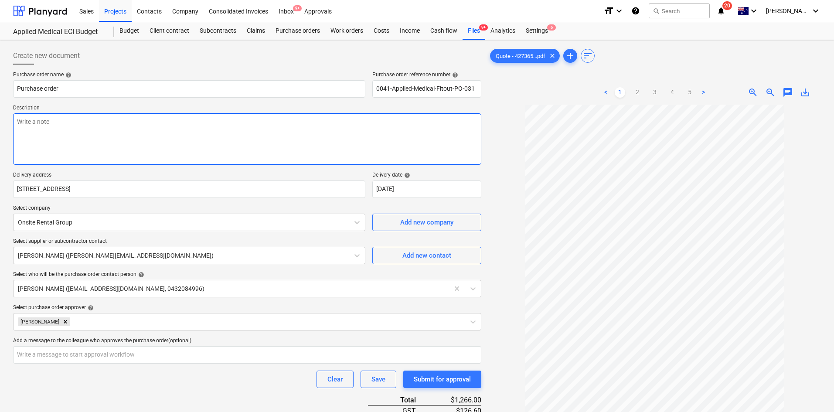
click at [174, 149] on textarea at bounding box center [247, 138] width 468 height 51
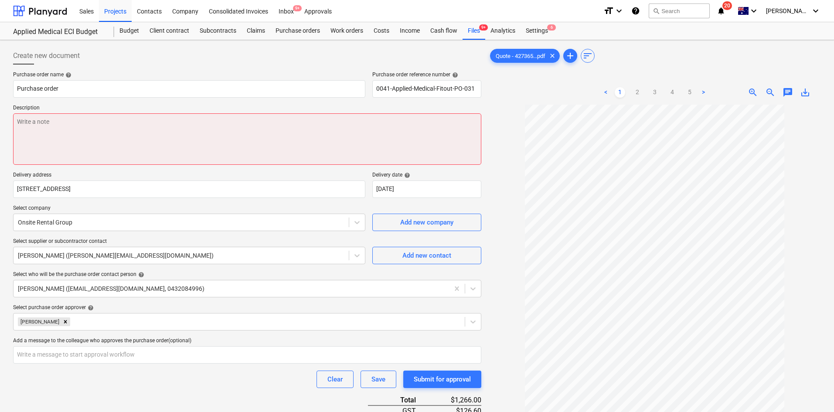
click at [127, 139] on textarea at bounding box center [247, 138] width 468 height 51
paste textarea "Site contact : Mikey - [PHONE_NUMBER]"
type textarea "x"
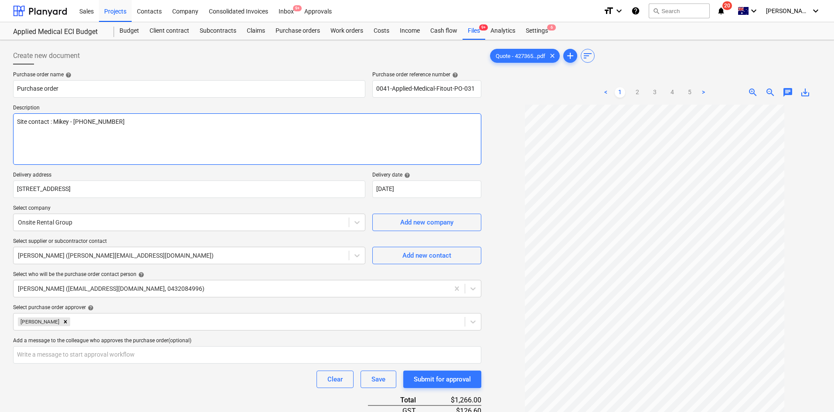
type textarea "Site contact : Mikey - [PHONE_NUMBER]"
click at [175, 174] on p "Delivery address" at bounding box center [189, 176] width 352 height 9
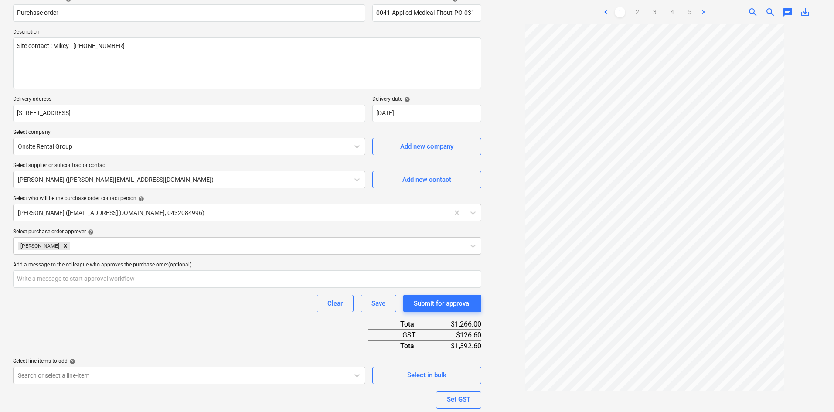
scroll to position [194, 0]
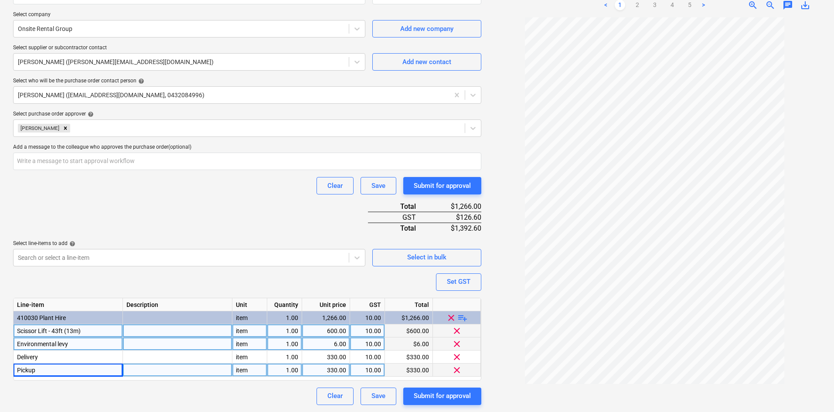
click at [284, 225] on div "Purchase order name help Purchase order Purchase order reference number help 00…" at bounding box center [247, 141] width 468 height 527
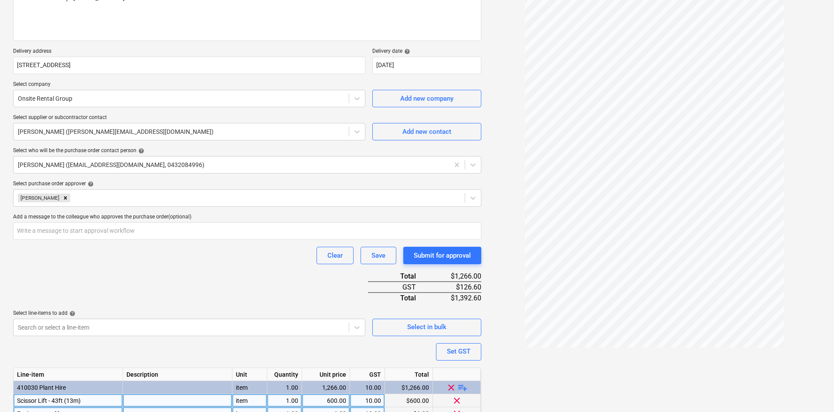
scroll to position [19, 0]
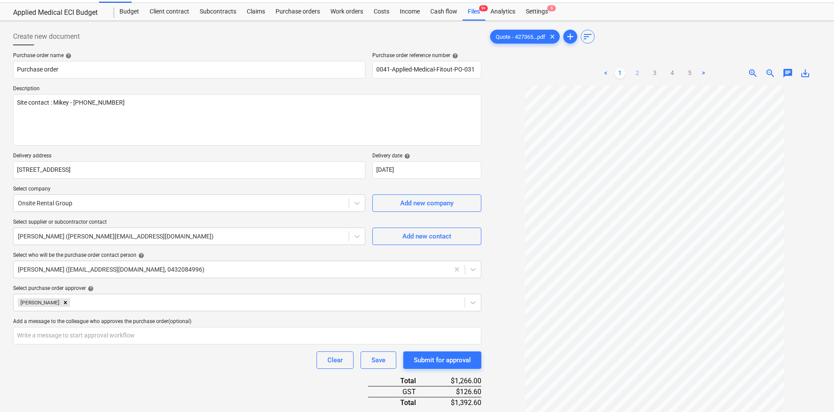
click at [638, 70] on link "2" at bounding box center [637, 73] width 10 height 10
click at [755, 68] on span "zoom_in" at bounding box center [753, 73] width 10 height 10
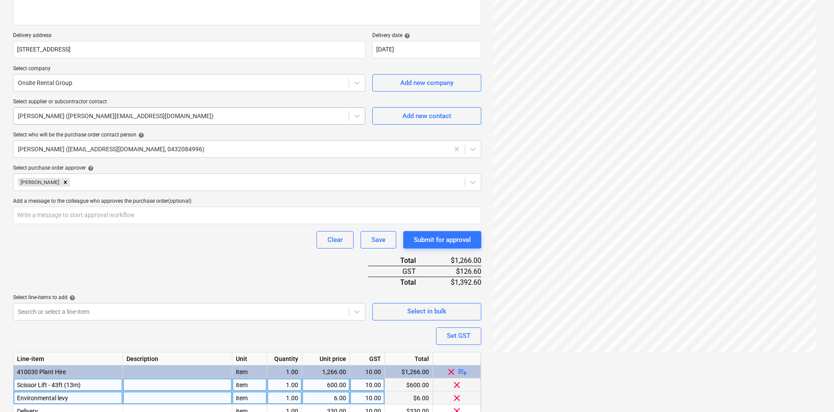
scroll to position [194, 0]
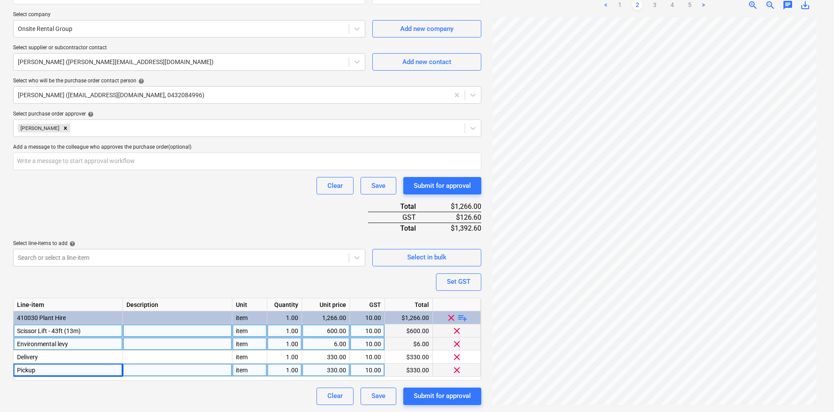
click at [242, 219] on div "Purchase order name help Purchase order Purchase order reference number help 00…" at bounding box center [247, 141] width 468 height 527
click at [439, 397] on div "Submit for approval" at bounding box center [442, 395] width 57 height 11
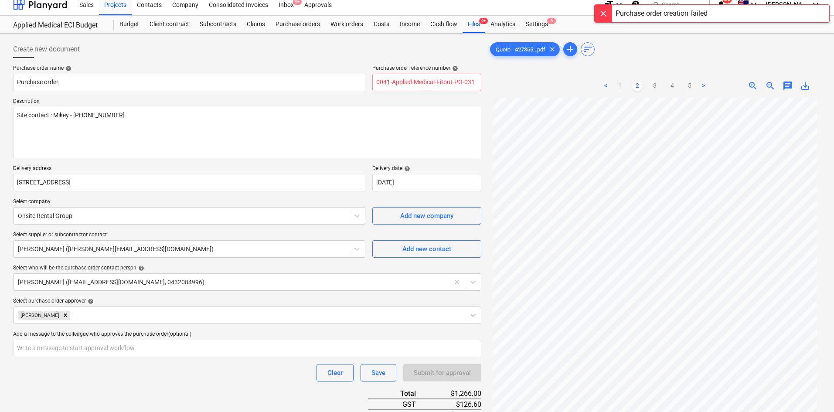
scroll to position [0, 0]
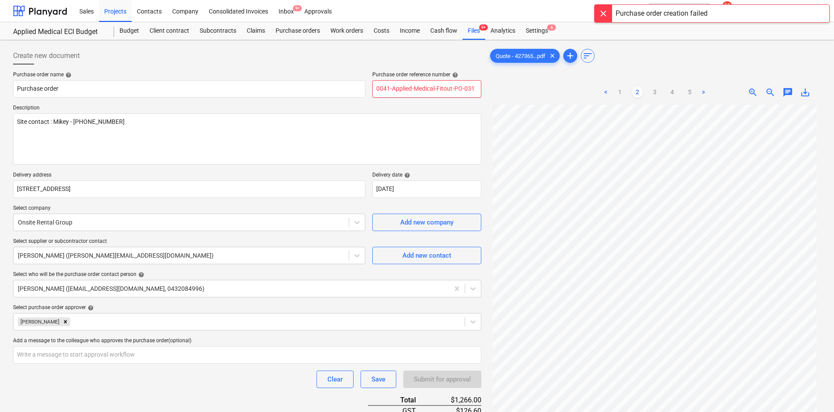
drag, startPoint x: 422, startPoint y: 86, endPoint x: 432, endPoint y: 86, distance: 10.5
click at [422, 86] on input "0041-Applied-Medical-Fitout-PO-031" at bounding box center [426, 88] width 109 height 17
click at [477, 86] on input "0041-Applied-Medical-Fitout-PO-031" at bounding box center [426, 88] width 109 height 17
type textarea "x"
type input "0041-Applied-Medical-Fitout-PO-03"
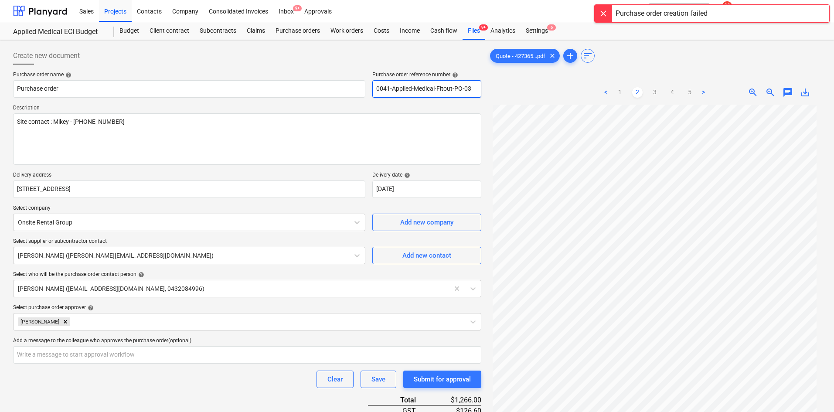
type textarea "x"
type input "0041-Applied-Medical-Fitout-PO-032"
click at [495, 92] on div "< 1 2 3 4 5 > zoom_in zoom_out chat 0 save_alt" at bounding box center [654, 92] width 333 height 24
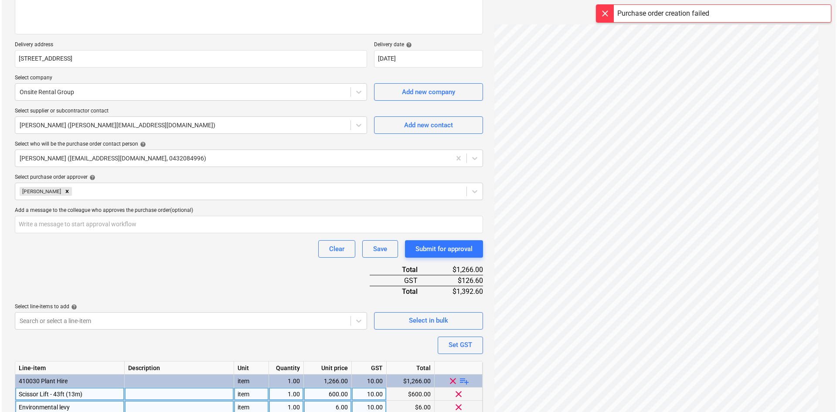
scroll to position [131, 0]
click at [447, 249] on div "Submit for approval" at bounding box center [442, 248] width 57 height 11
type textarea "x"
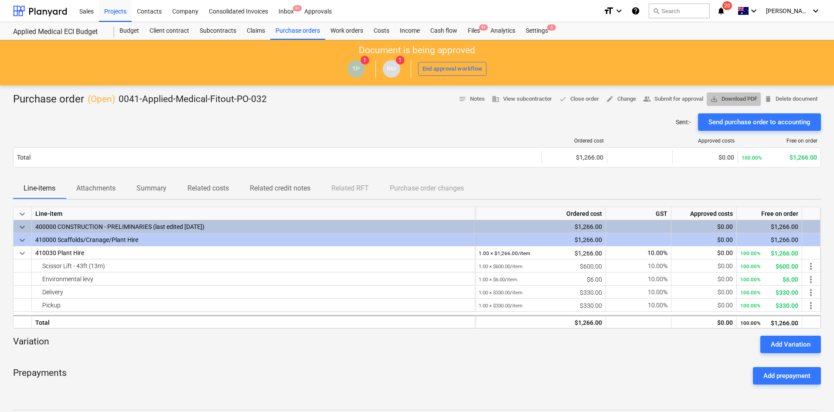
click at [731, 98] on span "save_alt Download PDF" at bounding box center [733, 99] width 47 height 10
click at [477, 31] on div "Files 9+" at bounding box center [474, 30] width 23 height 17
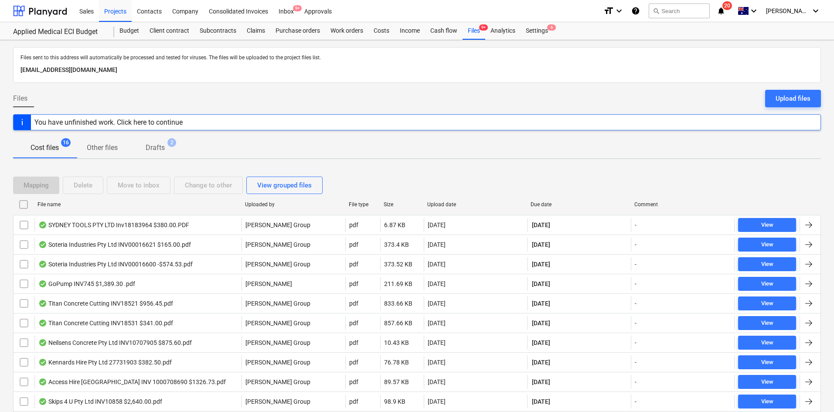
click at [546, 204] on div "Due date" at bounding box center [579, 205] width 97 height 6
checkbox input "false"
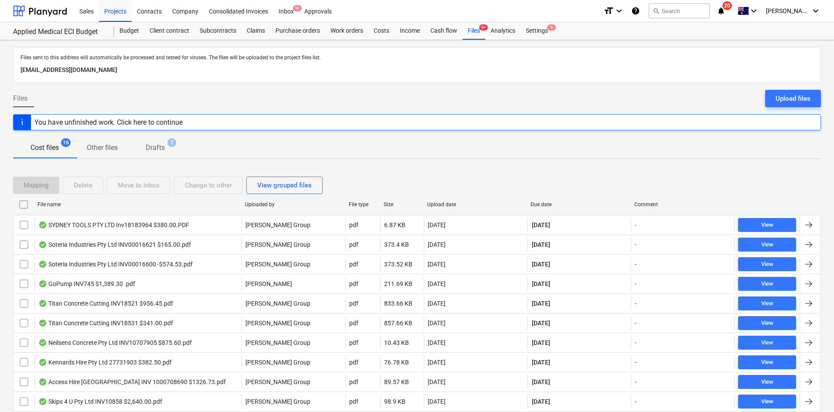
checkbox input "false"
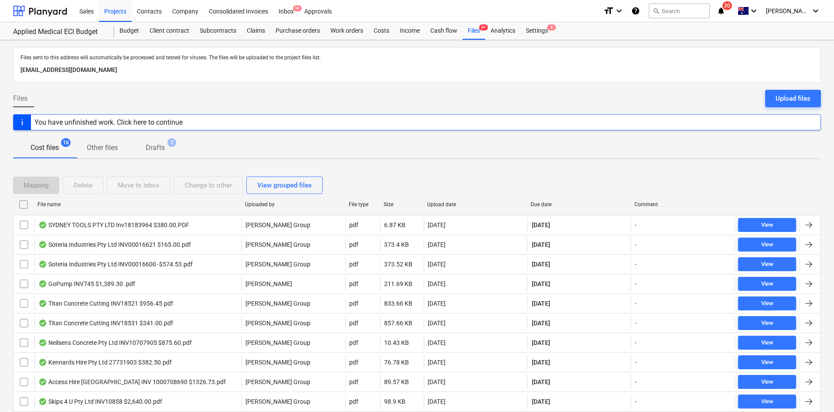
checkbox input "false"
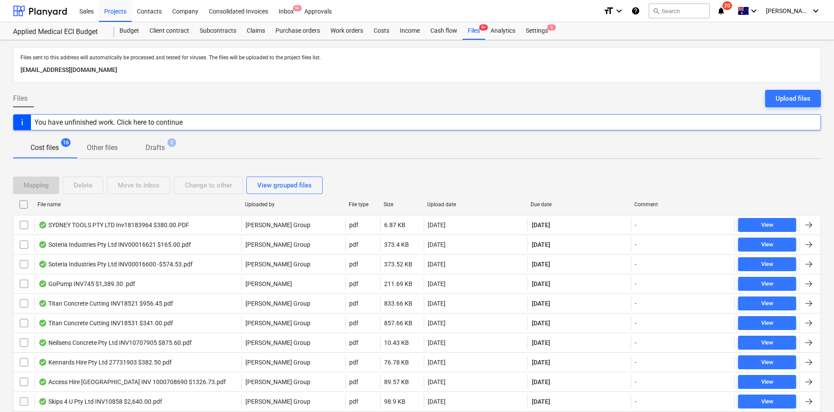
checkbox input "false"
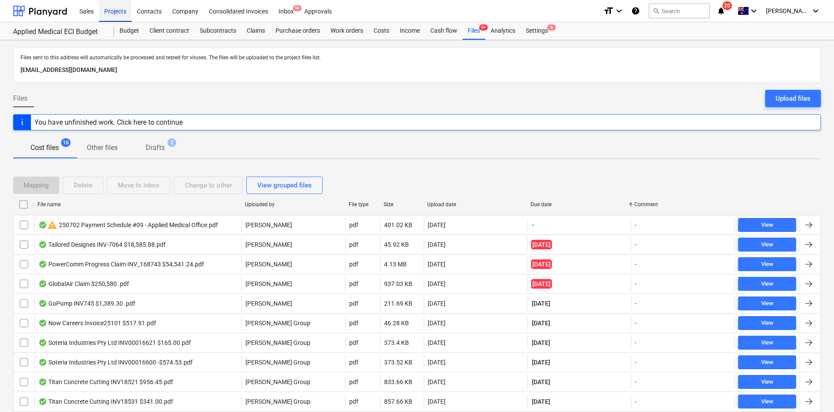
click at [119, 8] on div "Projects" at bounding box center [115, 11] width 33 height 22
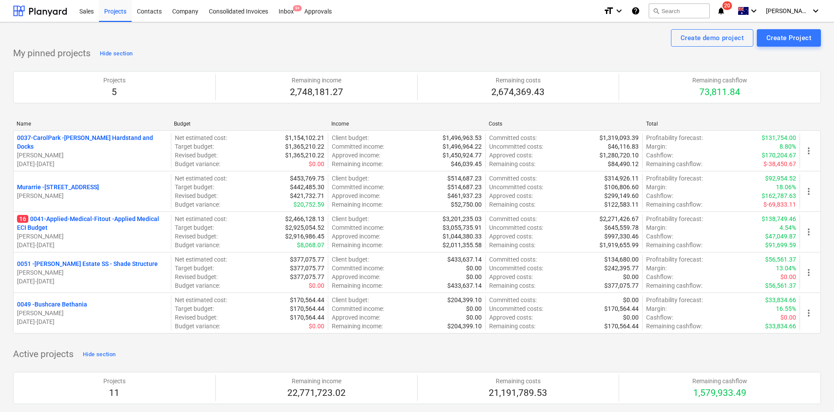
click at [507, 58] on div "My pinned projects Hide section Projects 5 Remaining income 2,748,181.27 Remain…" at bounding box center [417, 195] width 808 height 297
click at [726, 10] on icon "notifications" at bounding box center [721, 11] width 9 height 10
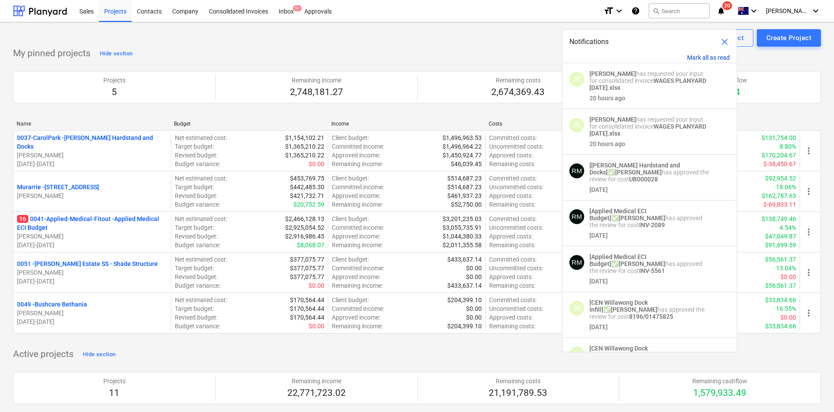
click at [717, 55] on button "Mark all as read" at bounding box center [708, 57] width 43 height 7
click at [726, 41] on span "close" at bounding box center [725, 42] width 10 height 10
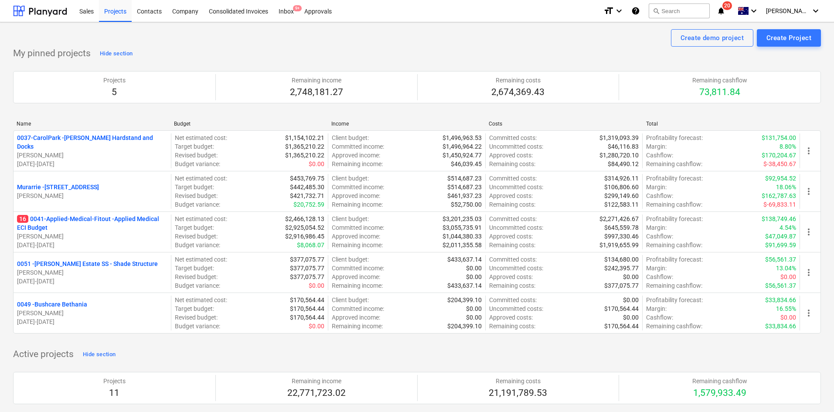
click at [471, 45] on div "Create demo project Create Project" at bounding box center [417, 37] width 808 height 17
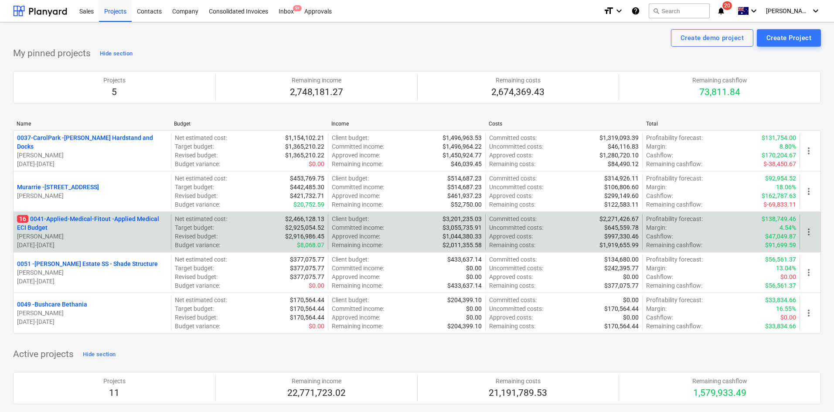
click at [96, 219] on p "16 0041-Applied-Medical-Fitout - Applied Medical ECI Budget" at bounding box center [92, 223] width 150 height 17
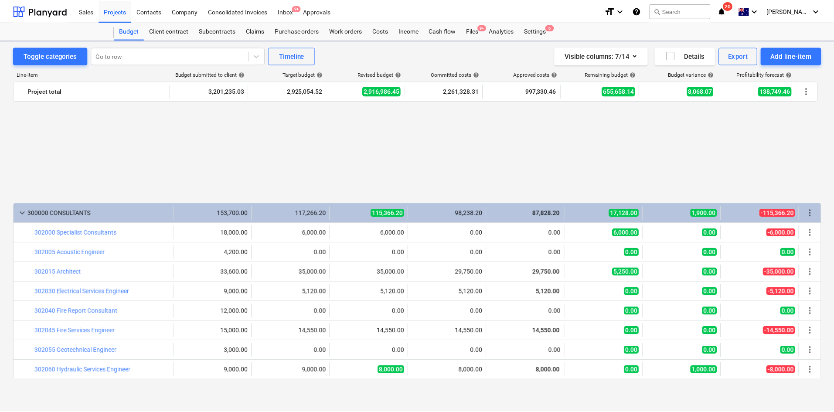
scroll to position [493, 0]
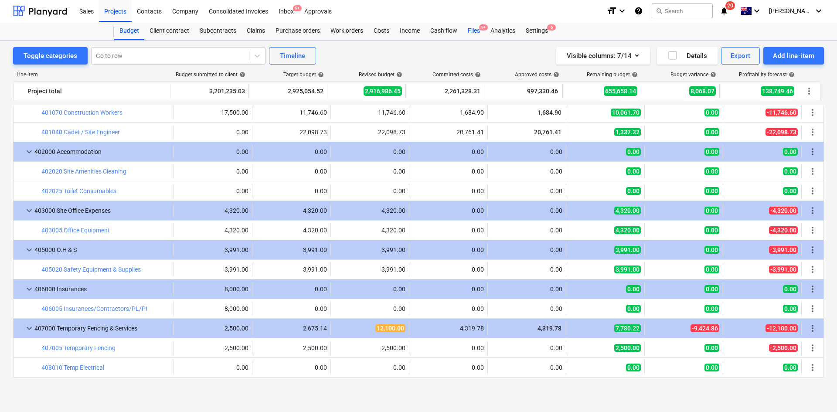
click at [468, 28] on div "Files 9+" at bounding box center [474, 30] width 23 height 17
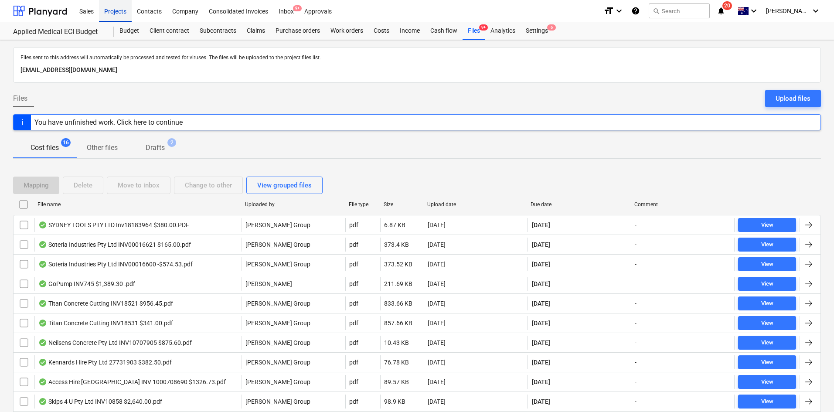
click at [123, 19] on div "Projects" at bounding box center [115, 11] width 33 height 22
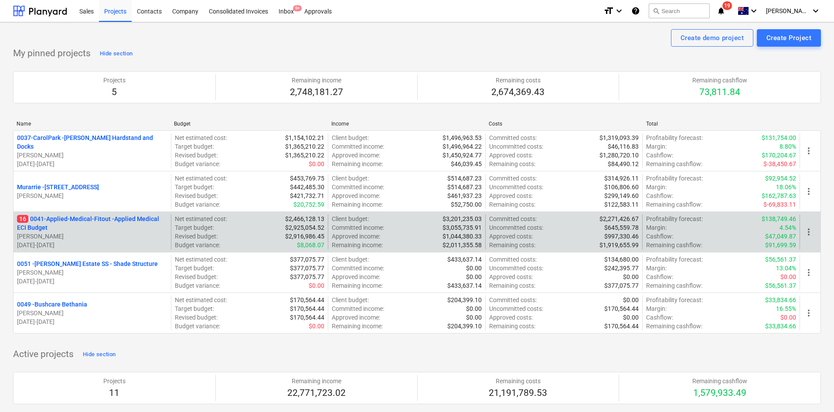
click at [87, 217] on p "16 0041-Applied-Medical-Fitout - Applied Medical ECI Budget" at bounding box center [92, 223] width 150 height 17
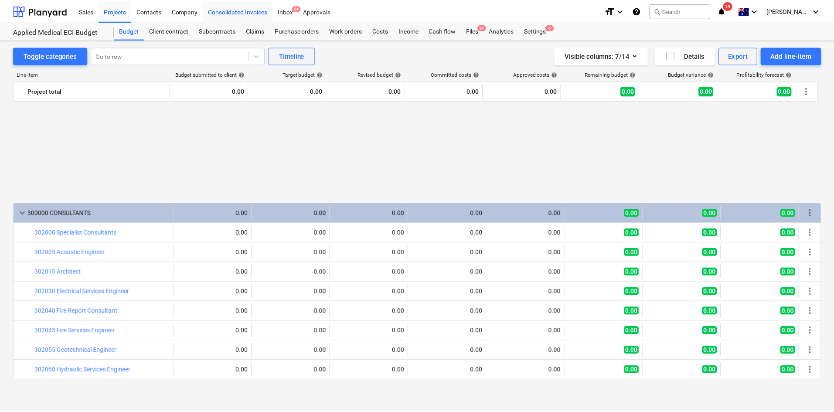
scroll to position [493, 0]
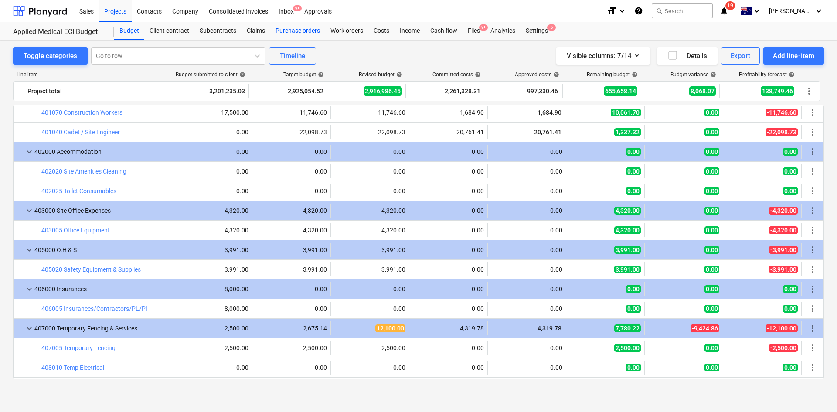
click at [291, 29] on div "Purchase orders" at bounding box center [297, 30] width 55 height 17
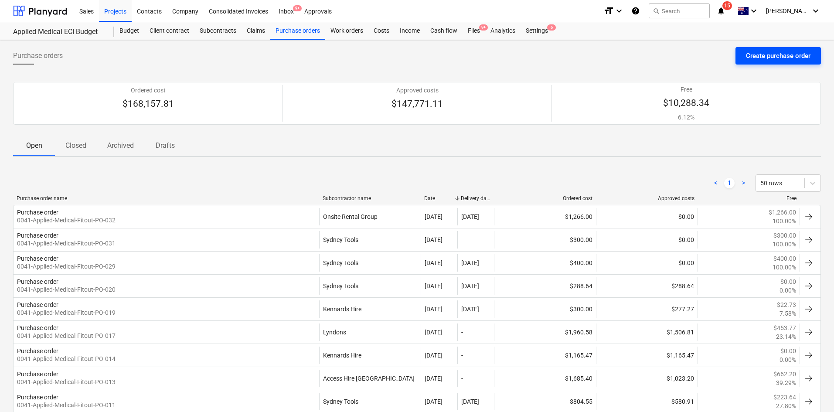
click at [769, 52] on div "Create purchase order" at bounding box center [778, 55] width 65 height 11
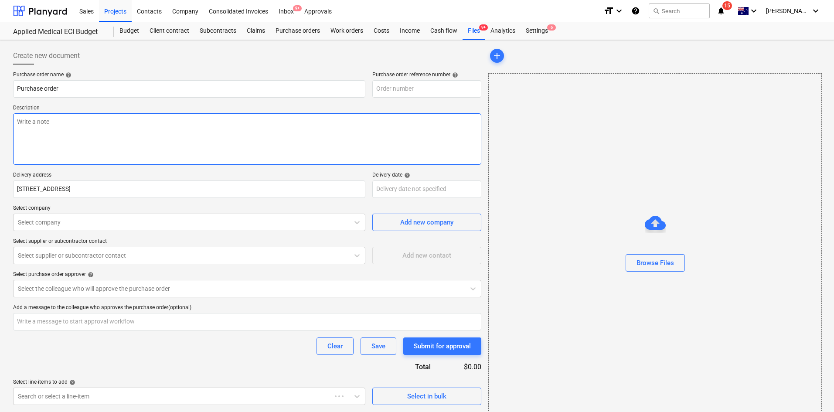
type textarea "x"
type input "0041-Applied-Medical-Fitout-PO-033"
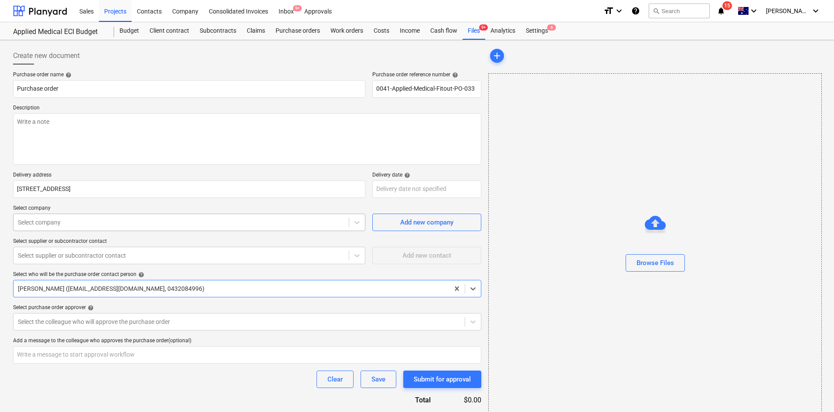
type textarea "x"
click at [146, 220] on div at bounding box center [181, 222] width 327 height 9
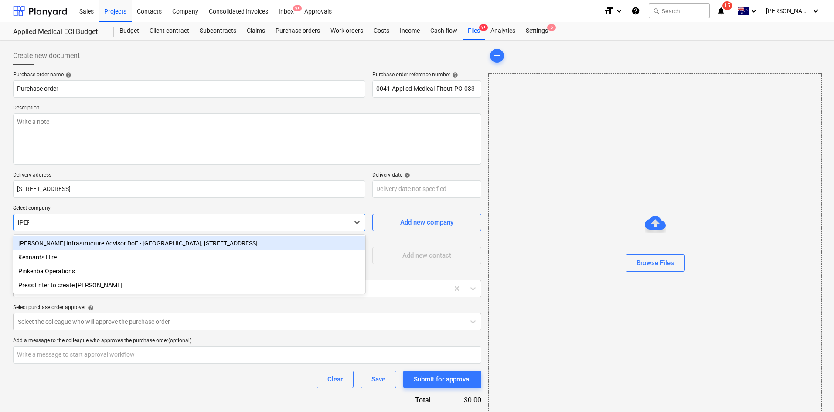
type input "[PERSON_NAME]"
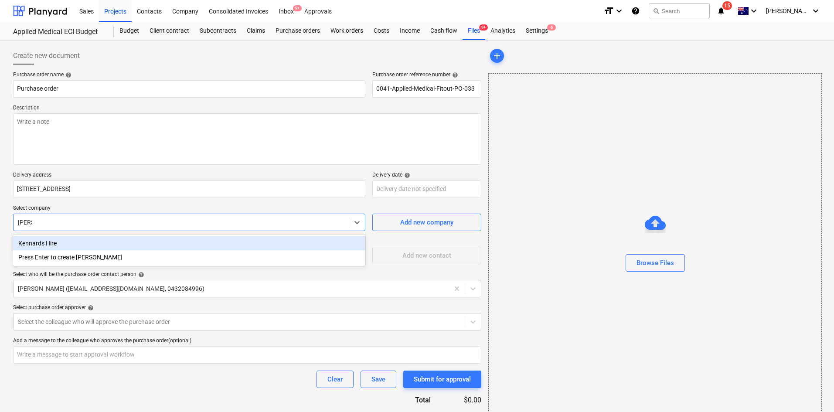
type textarea "x"
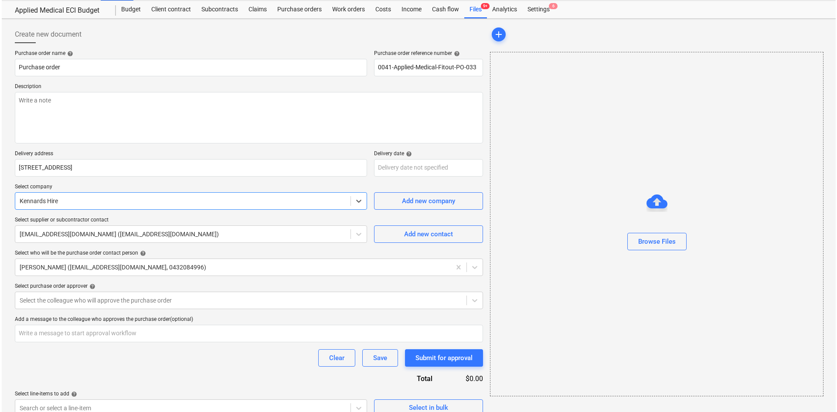
scroll to position [33, 0]
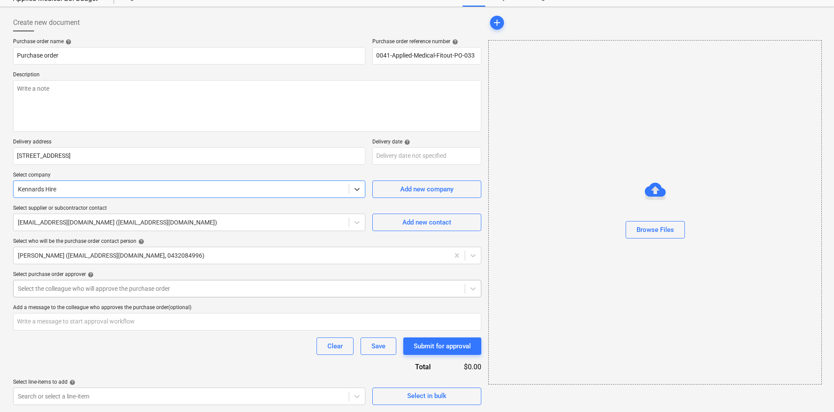
type textarea "x"
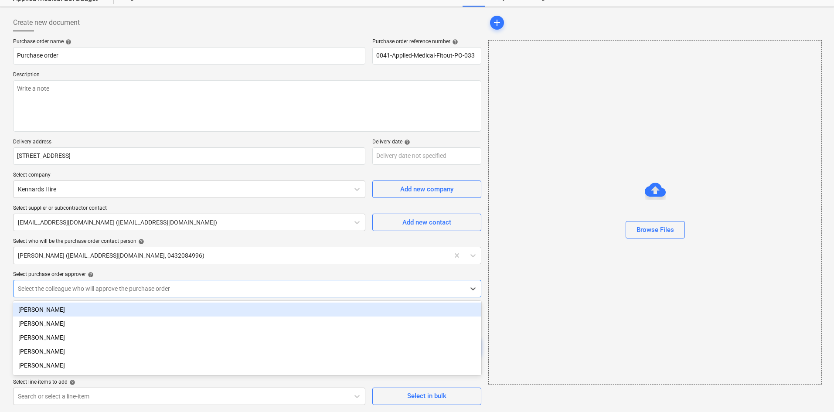
click at [349, 289] on div at bounding box center [239, 288] width 443 height 9
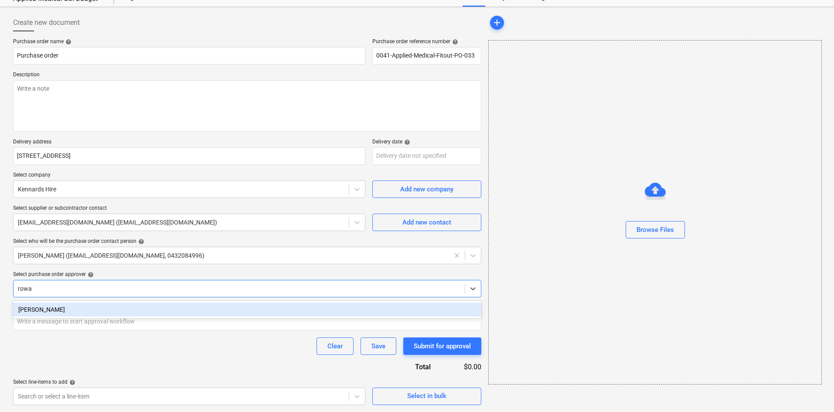
type input "[PERSON_NAME]"
type textarea "x"
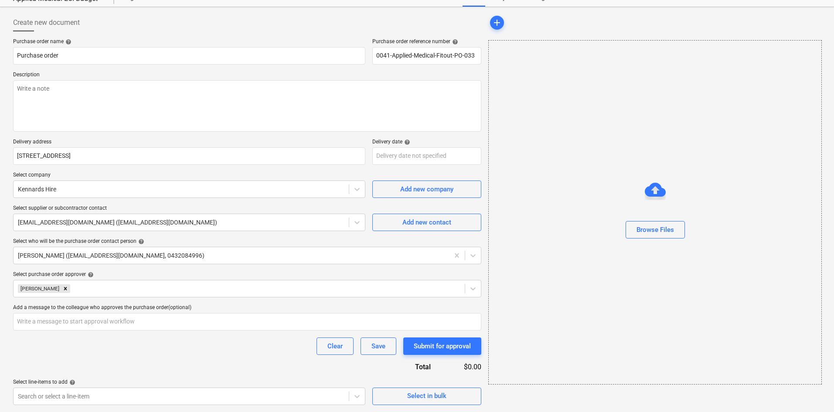
click at [305, 266] on div "Purchase order name help Purchase order Purchase order reference number help 00…" at bounding box center [247, 221] width 468 height 367
click at [433, 390] on button "Select in bulk" at bounding box center [426, 396] width 109 height 17
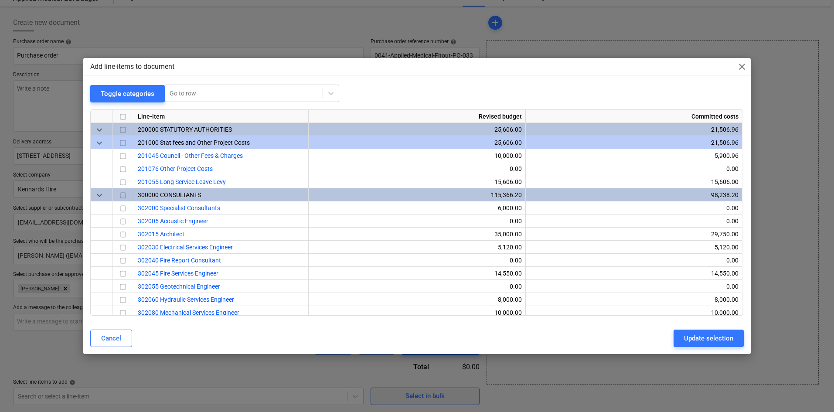
type textarea "x"
click at [213, 94] on div at bounding box center [244, 93] width 149 height 9
type input "small"
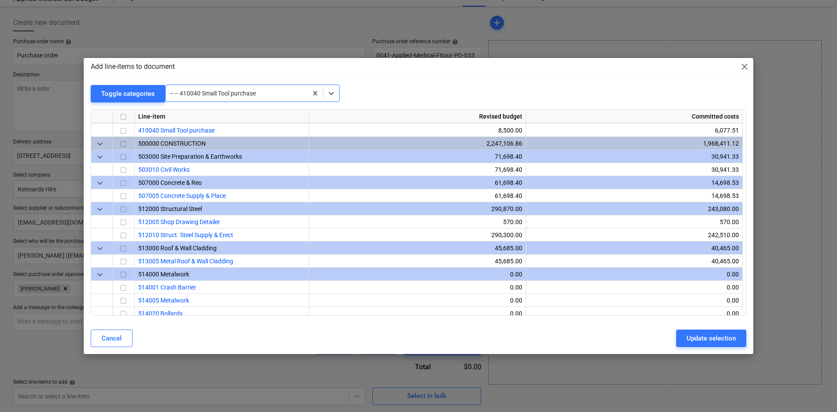
scroll to position [576, 0]
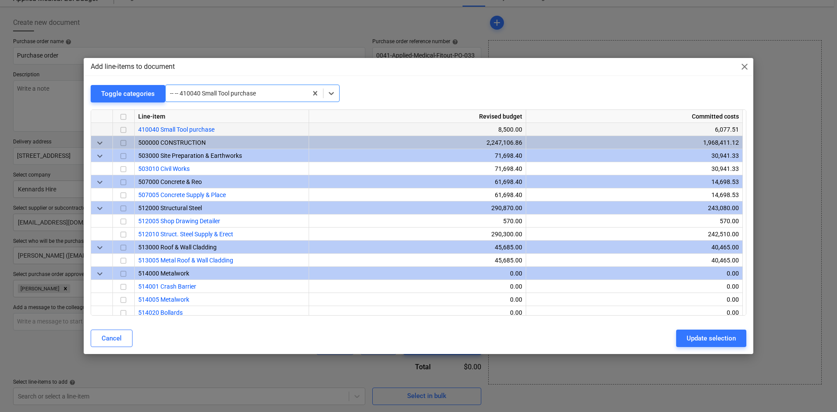
click at [125, 127] on input "checkbox" at bounding box center [123, 130] width 10 height 10
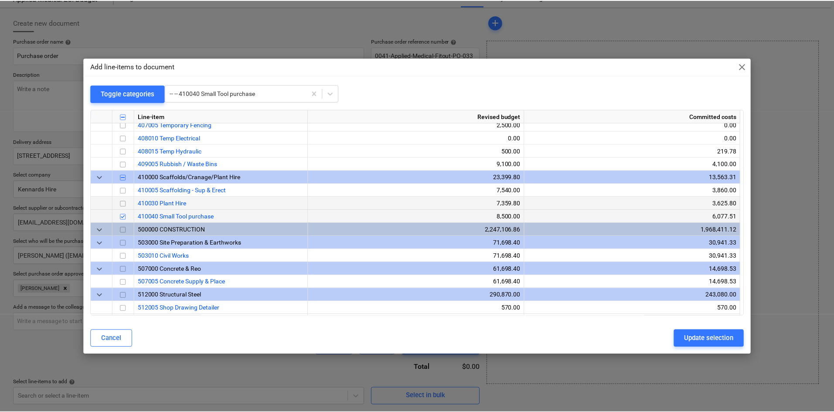
scroll to position [488, 0]
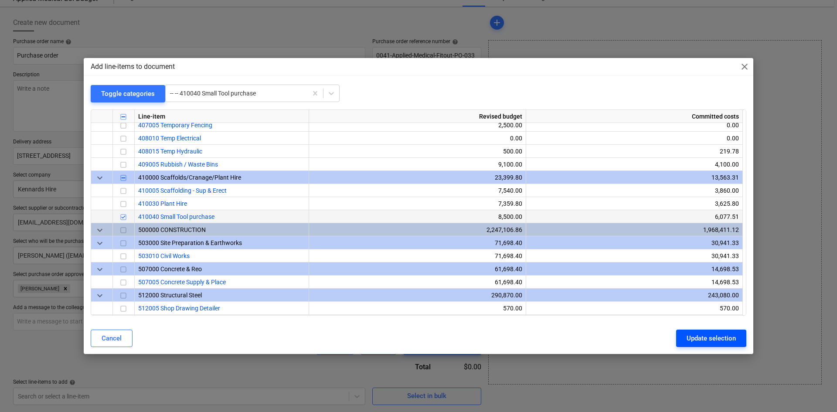
click at [717, 335] on div "Update selection" at bounding box center [711, 338] width 49 height 11
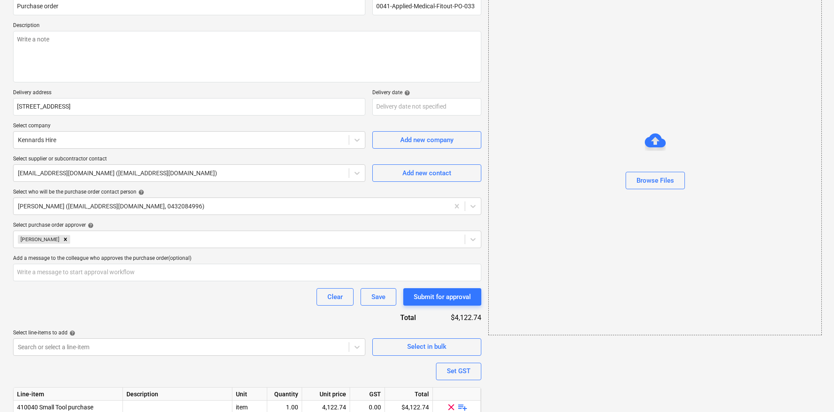
scroll to position [120, 0]
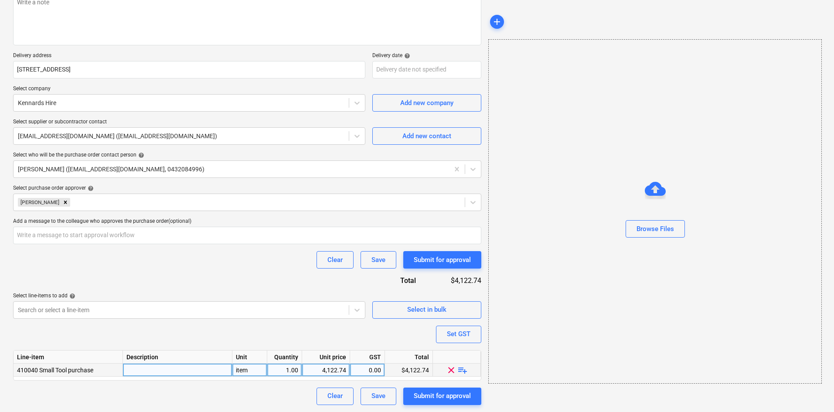
click at [462, 369] on span "playlist_add" at bounding box center [463, 370] width 10 height 10
type textarea "x"
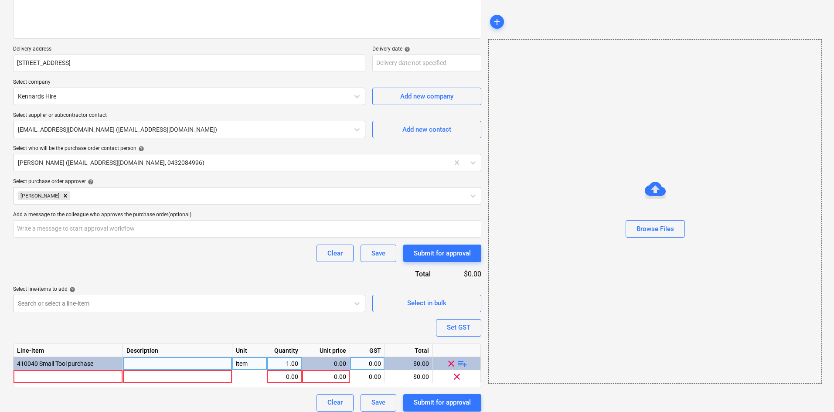
scroll to position [133, 0]
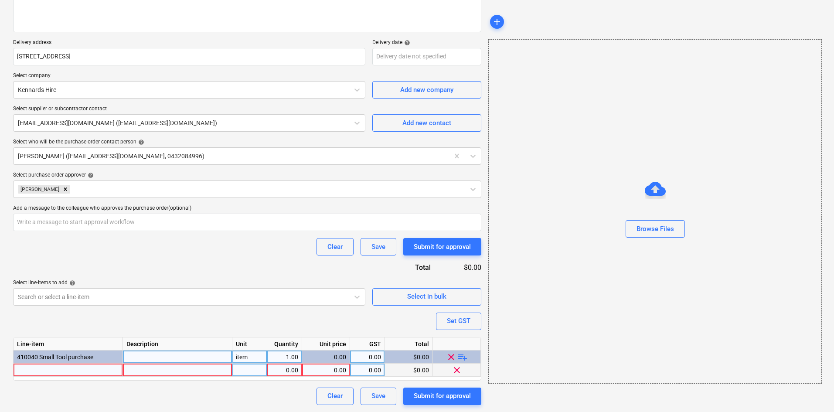
click at [64, 368] on div at bounding box center [68, 370] width 109 height 13
type input "D"
click at [63, 368] on input "[PERSON_NAME] +" at bounding box center [68, 370] width 109 height 13
type input "[PERSON_NAME] +"
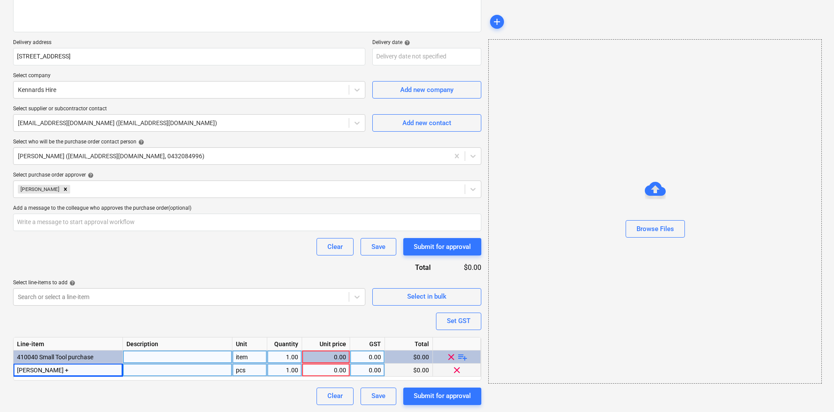
type textarea "x"
click at [99, 370] on div "[PERSON_NAME] +" at bounding box center [68, 370] width 109 height 13
click at [99, 370] on input "[PERSON_NAME] +" at bounding box center [68, 370] width 109 height 13
type input "[PERSON_NAME] + Duct lifter"
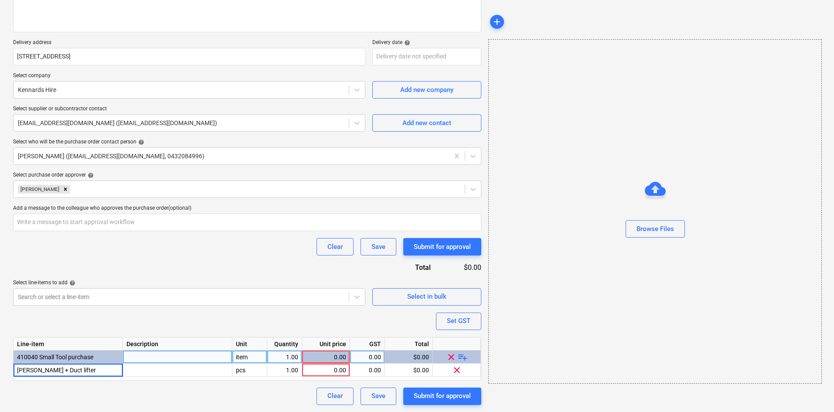
click at [253, 355] on div "item" at bounding box center [249, 357] width 35 height 13
click at [257, 369] on div "pcs" at bounding box center [249, 370] width 35 height 13
type textarea "x"
click at [195, 371] on div at bounding box center [177, 370] width 109 height 13
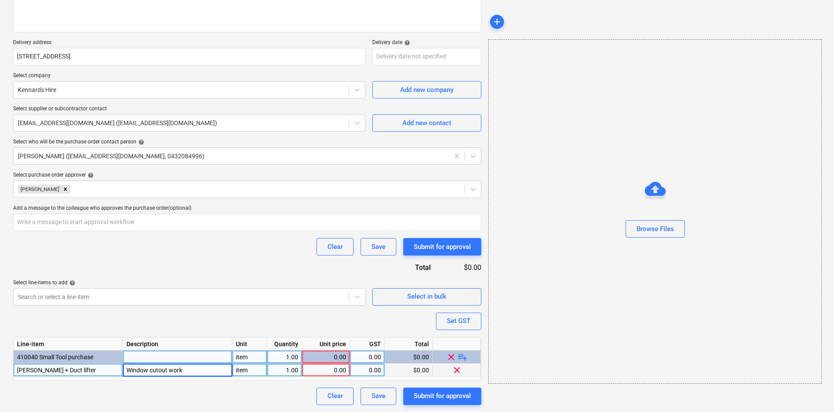
type input "Window cutout works"
type textarea "x"
click at [324, 367] on div "0.00" at bounding box center [326, 370] width 41 height 13
type input "400"
type textarea "x"
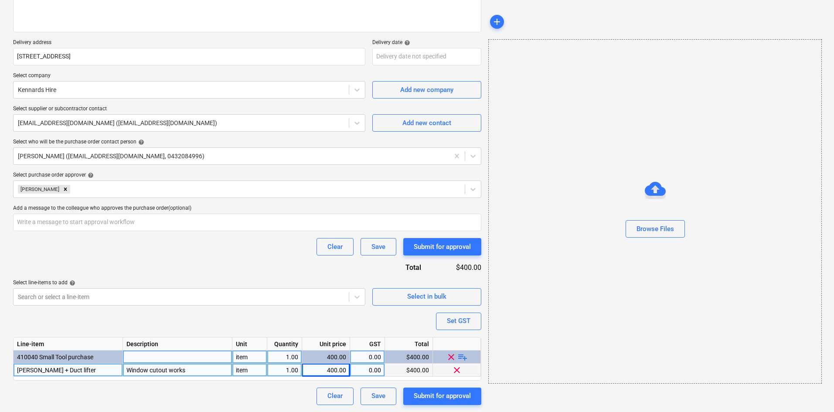
click at [374, 366] on div "0.00" at bounding box center [367, 370] width 27 height 13
type input "10"
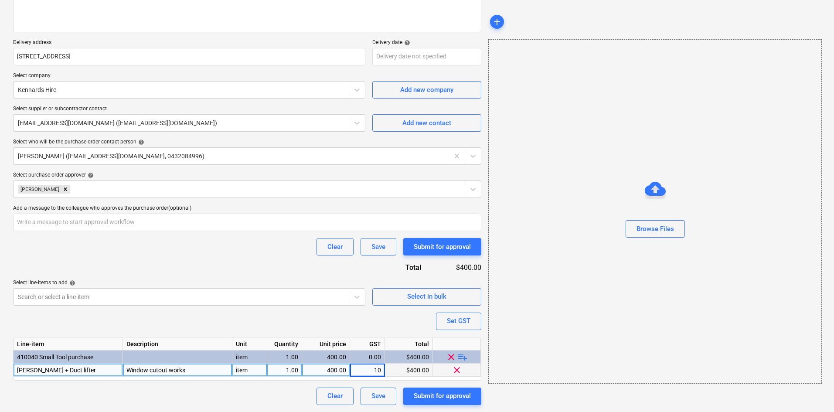
click at [372, 325] on div "Purchase order name help Purchase order Purchase order reference number help 00…" at bounding box center [247, 172] width 468 height 466
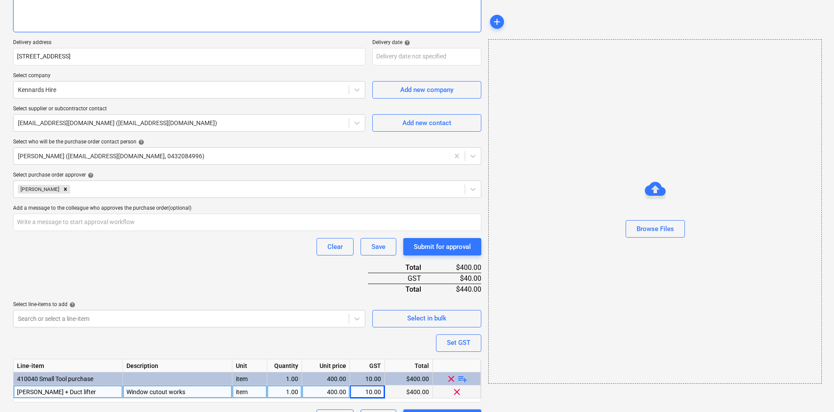
click at [70, 13] on textarea at bounding box center [247, 6] width 468 height 51
type textarea "x"
type textarea "H"
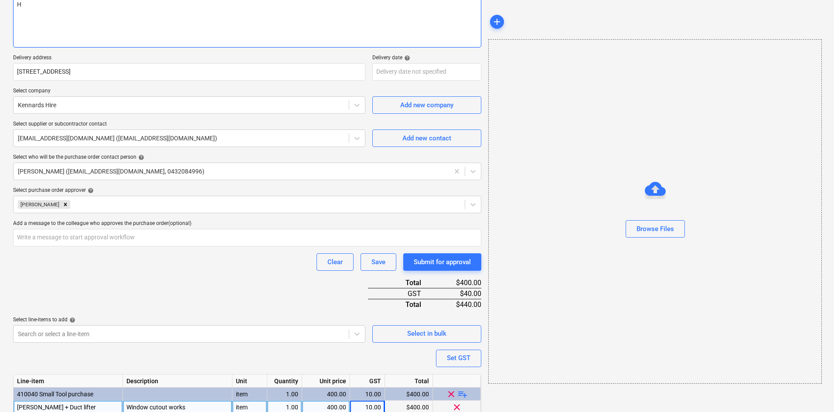
type textarea "x"
type textarea "Hi"
type textarea "x"
type textarea "Hir"
type textarea "x"
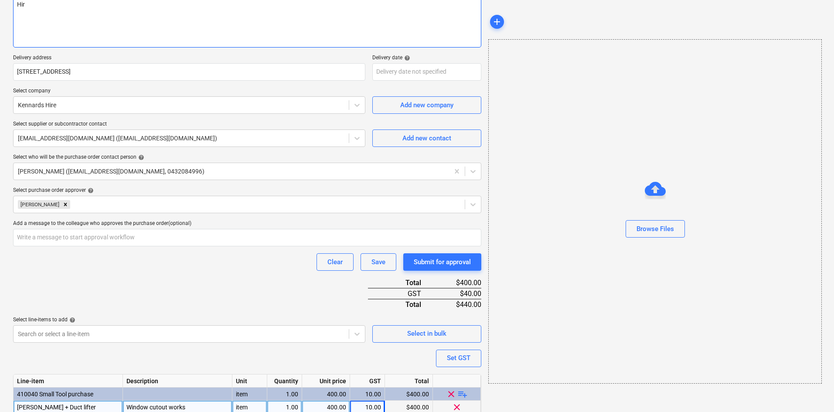
type textarea "Hire"
type textarea "x"
type textarea "Hire"
type textarea "x"
type textarea "Hire b"
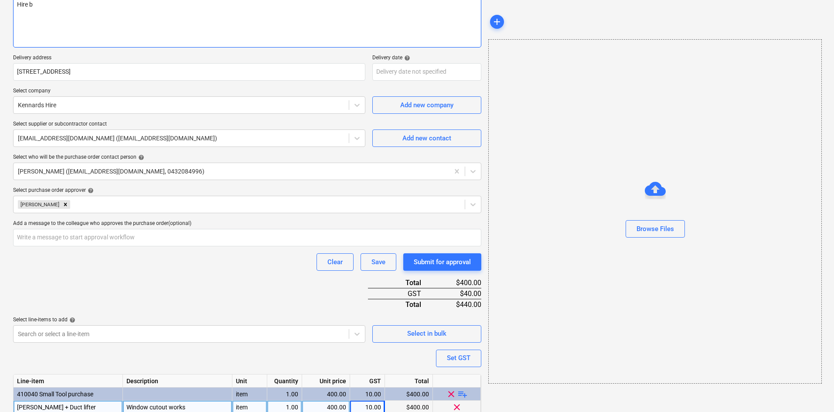
type textarea "x"
type textarea "Hire by"
type textarea "x"
type textarea "Hire by M"
type textarea "x"
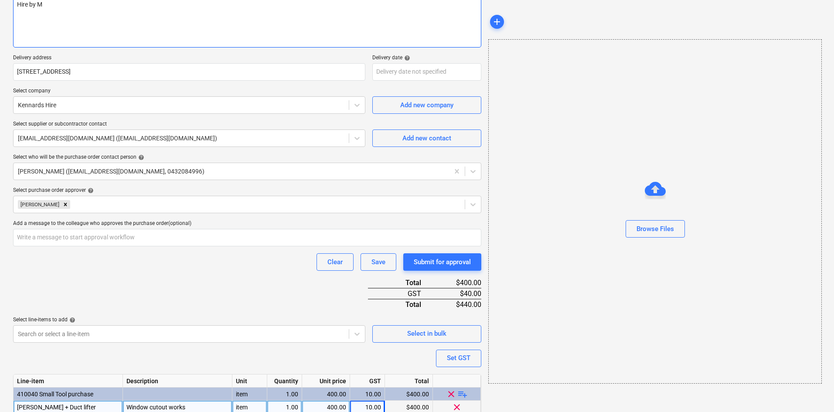
type textarea "Hire by [PERSON_NAME]"
type textarea "x"
type textarea "Hire by [PERSON_NAME]"
type textarea "x"
type textarea "Hire by [PERSON_NAME]"
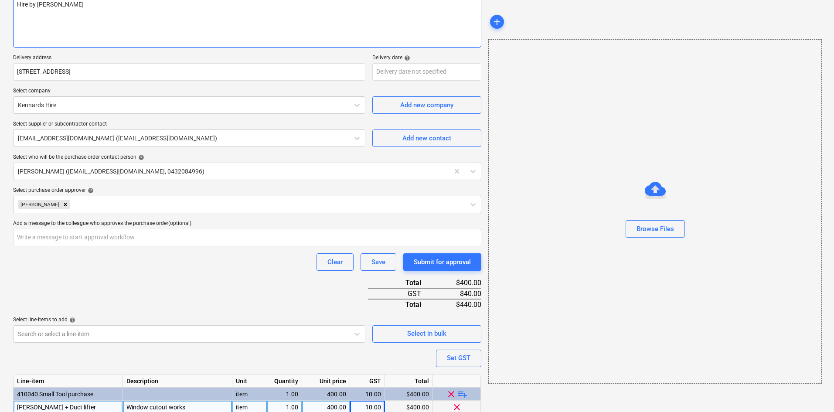
type textarea "x"
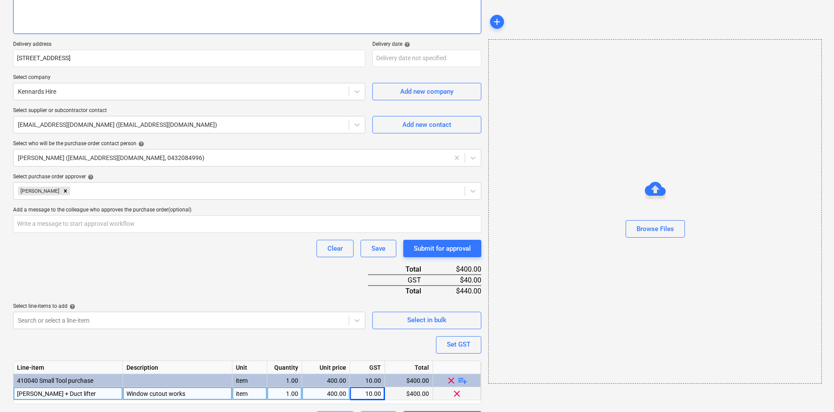
scroll to position [154, 0]
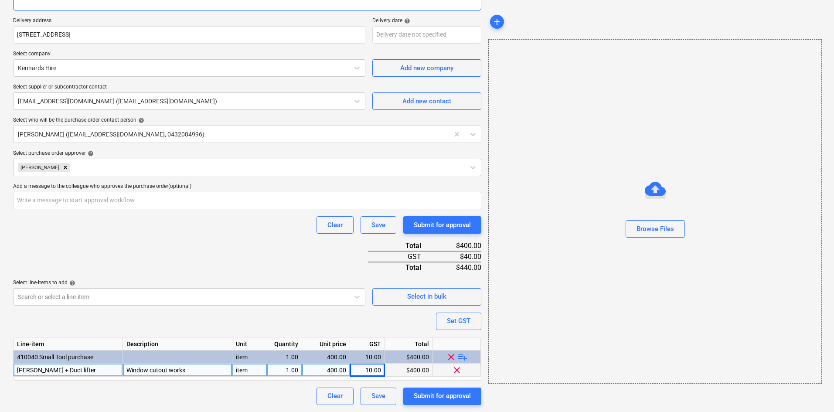
type textarea "Hire by [PERSON_NAME]"
click at [236, 244] on div "Purchase order name help Purchase order Purchase order reference number help 00…" at bounding box center [247, 161] width 468 height 488
click at [284, 279] on div "Purchase order name help Purchase order Purchase order reference number help 00…" at bounding box center [247, 161] width 468 height 488
click at [307, 268] on div "Purchase order name help Purchase order Purchase order reference number help 00…" at bounding box center [247, 161] width 468 height 488
click at [258, 251] on div "Purchase order name help Purchase order Purchase order reference number help 00…" at bounding box center [247, 161] width 468 height 488
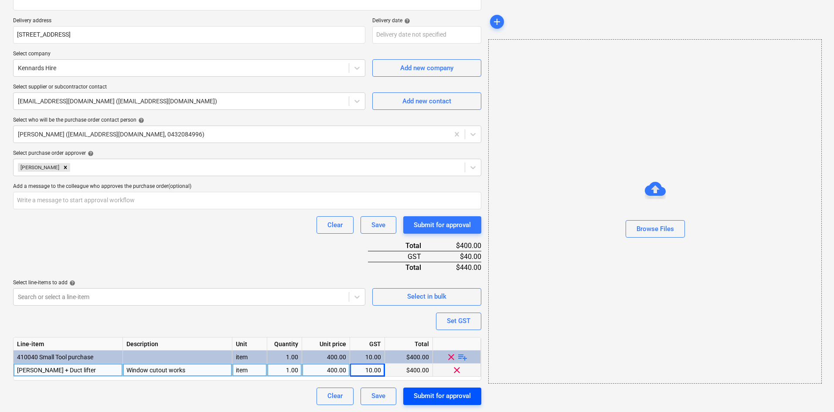
click at [428, 392] on div "Submit for approval" at bounding box center [442, 395] width 57 height 11
type textarea "x"
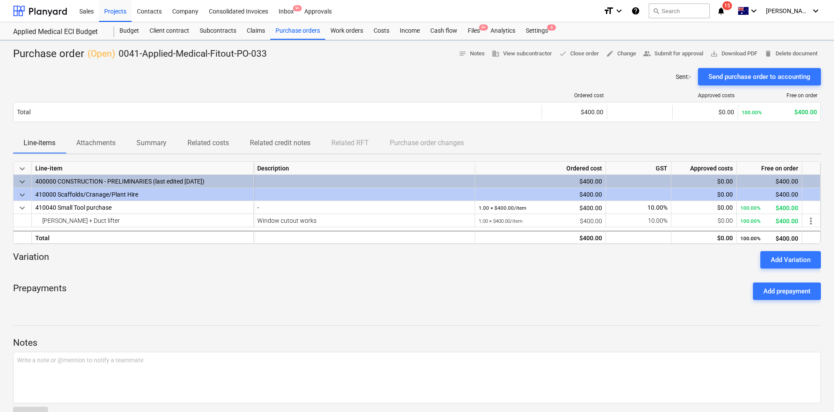
click at [726, 10] on icon "notifications" at bounding box center [721, 11] width 9 height 10
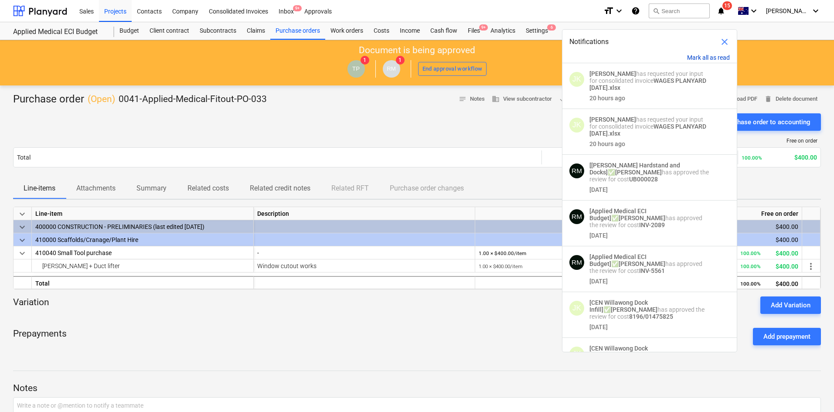
click at [692, 54] on button "Mark all as read" at bounding box center [708, 57] width 43 height 7
click at [373, 120] on div "Sent : - Send purchase order to accounting" at bounding box center [417, 121] width 808 height 17
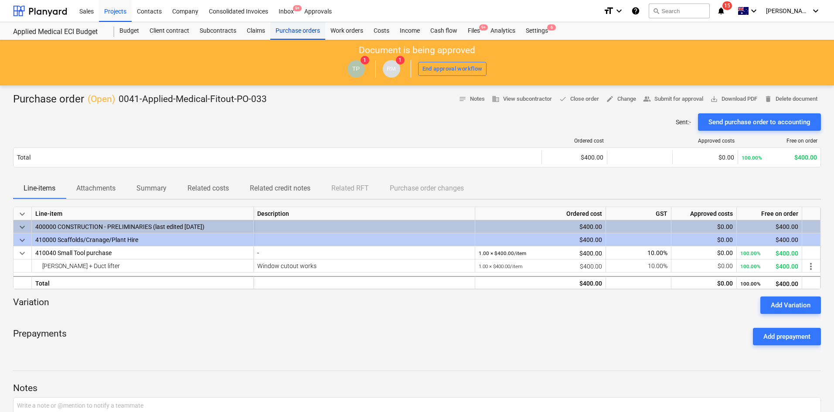
click at [314, 32] on div "Purchase orders" at bounding box center [297, 30] width 55 height 17
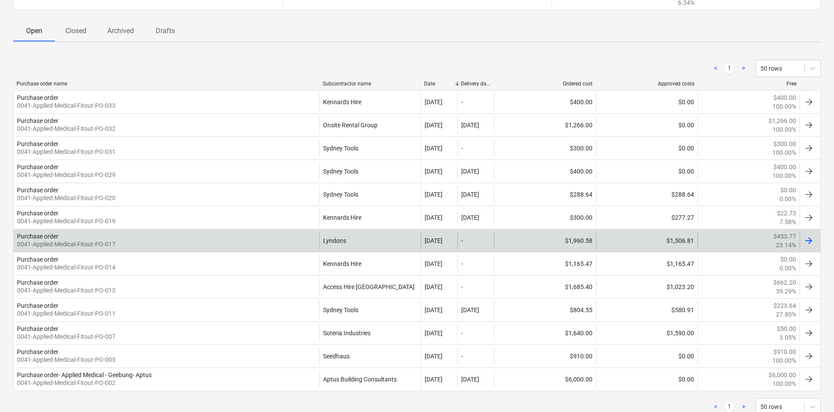
scroll to position [99, 0]
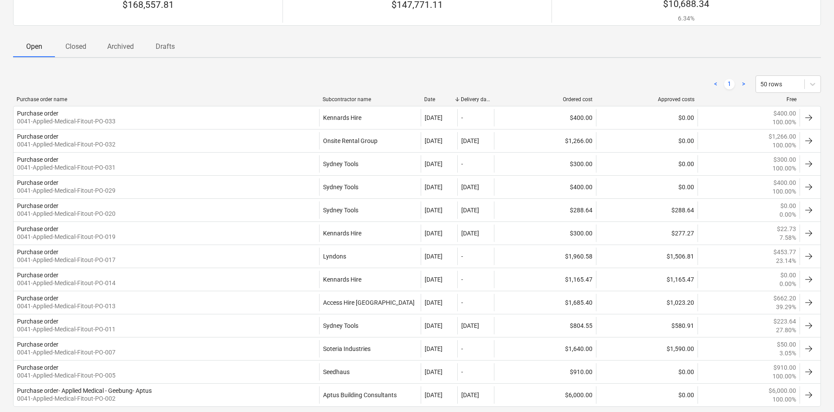
click at [74, 47] on p "Closed" at bounding box center [75, 46] width 21 height 10
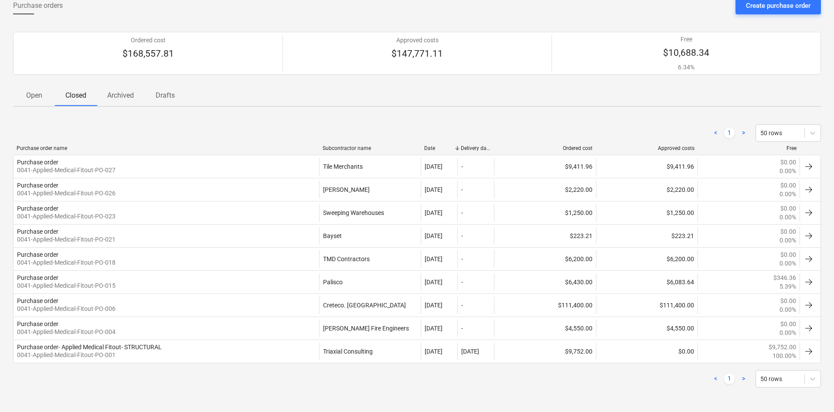
scroll to position [50, 0]
click at [38, 96] on p "Open" at bounding box center [34, 95] width 21 height 10
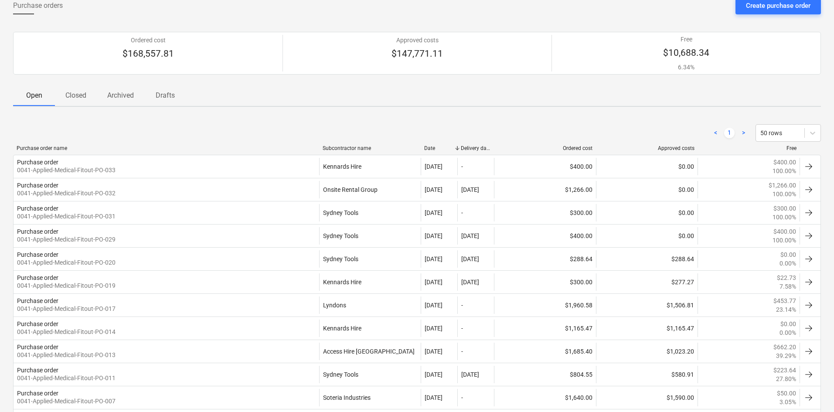
click at [167, 94] on p "Drafts" at bounding box center [165, 95] width 21 height 10
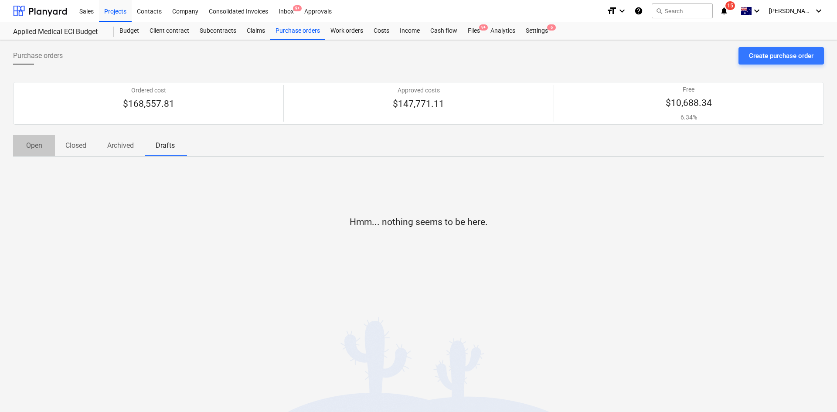
click at [34, 147] on p "Open" at bounding box center [34, 145] width 21 height 10
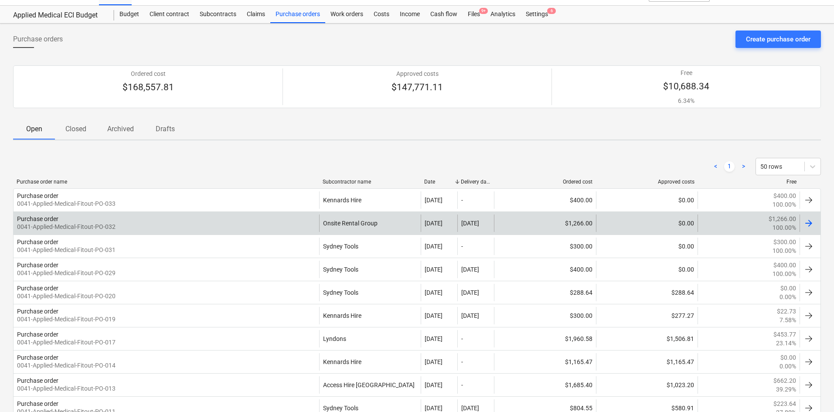
scroll to position [12, 0]
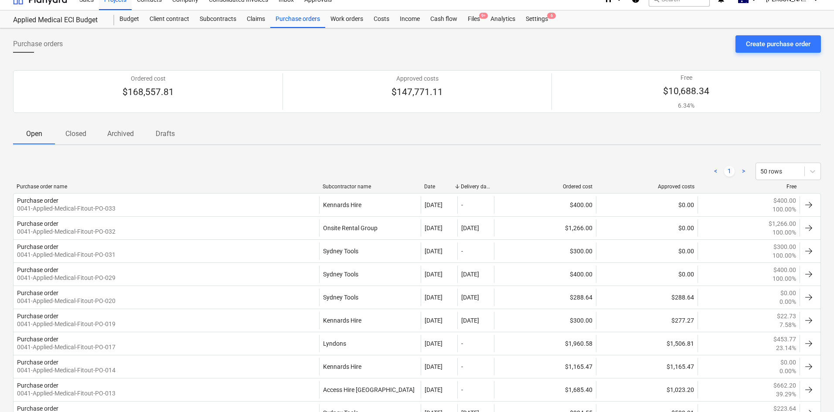
click at [77, 131] on p "Closed" at bounding box center [75, 134] width 21 height 10
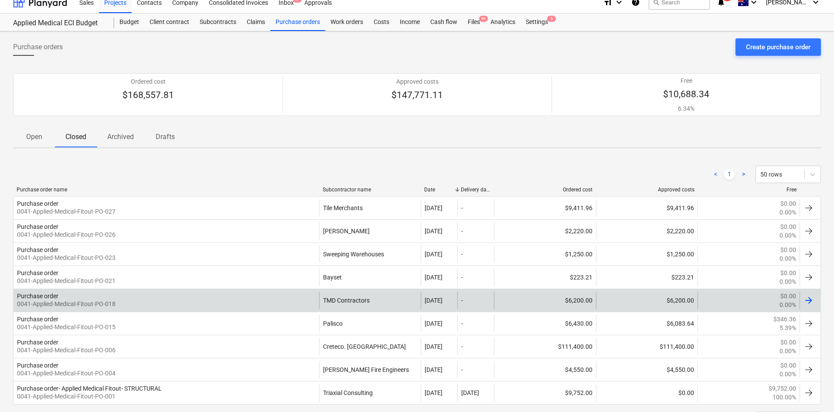
scroll to position [7, 0]
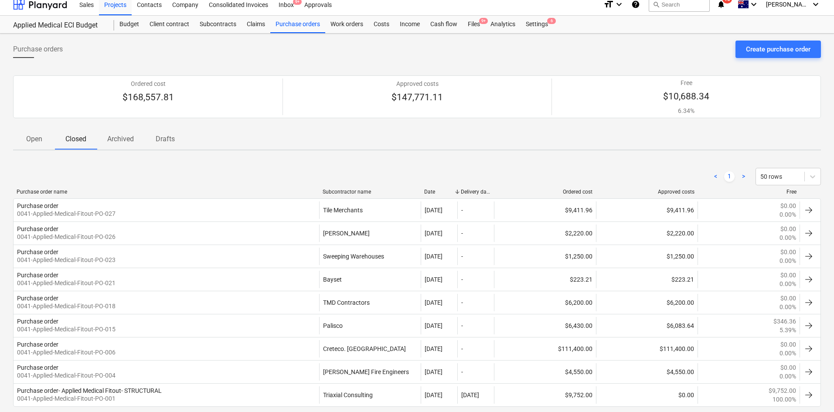
click at [35, 135] on p "Open" at bounding box center [34, 139] width 21 height 10
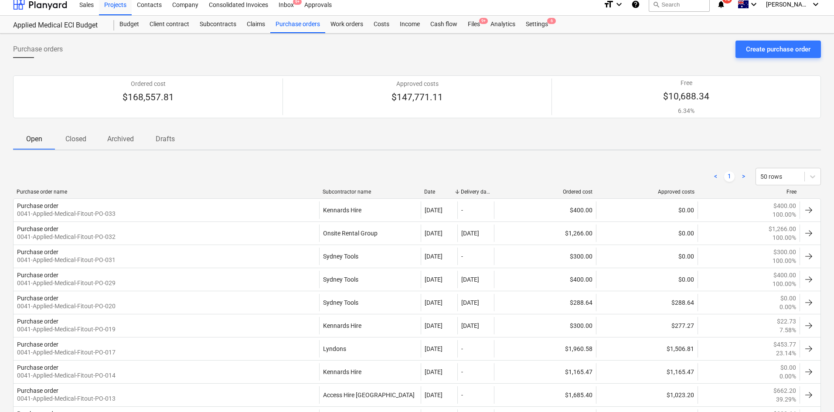
click at [390, 142] on div "Open Closed Archived Drafts" at bounding box center [417, 139] width 808 height 21
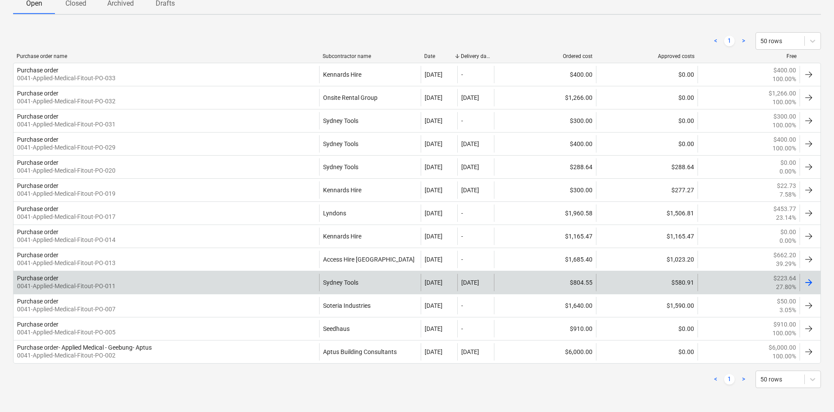
scroll to position [143, 0]
click at [118, 281] on div "Purchase order 0041-Applied-Medical-Fitout-PO-011" at bounding box center [167, 281] width 306 height 17
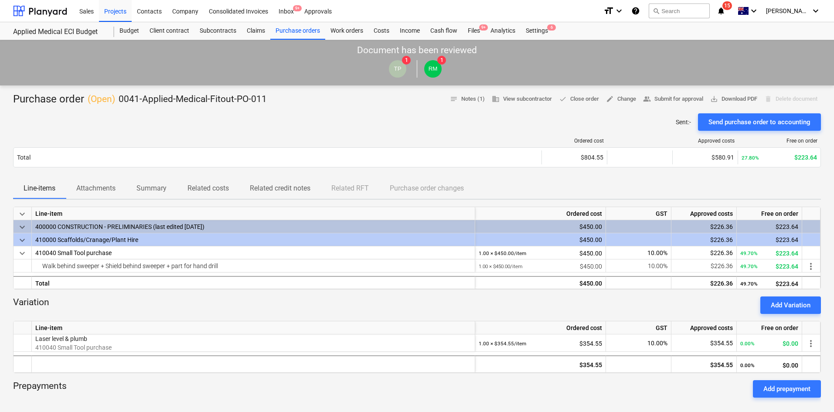
click at [83, 193] on p "Attachments" at bounding box center [95, 188] width 39 height 10
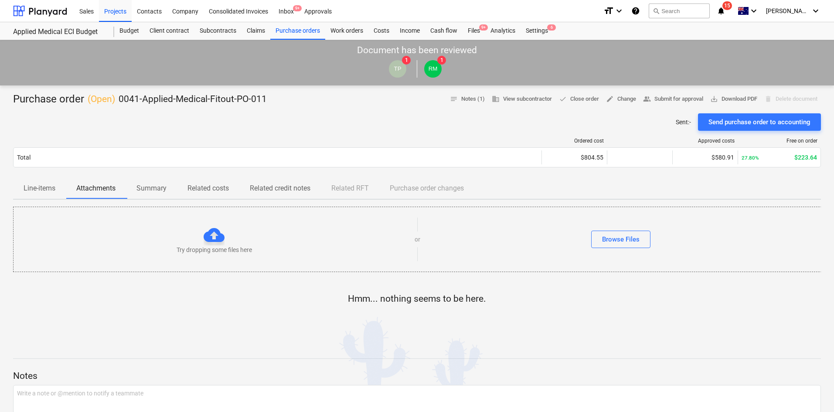
click at [49, 192] on p "Line-items" at bounding box center [40, 188] width 32 height 10
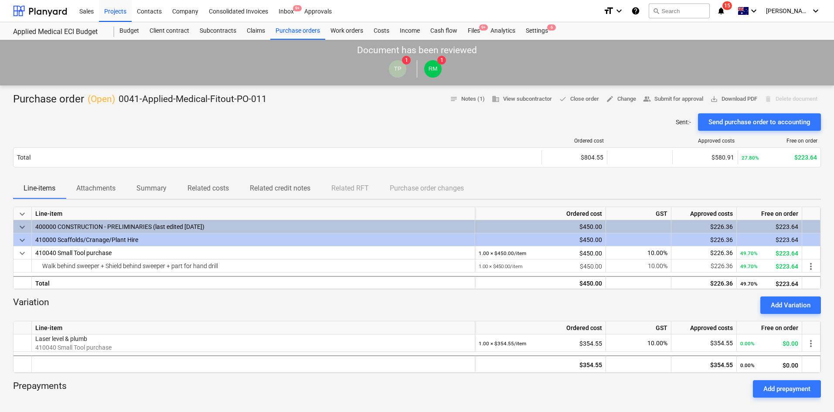
click at [319, 132] on div "Ordered cost Approved costs Free on order Total $804.55 $580.91 27.80% $223.64 …" at bounding box center [417, 154] width 808 height 47
click at [294, 27] on div "Purchase orders" at bounding box center [297, 30] width 55 height 17
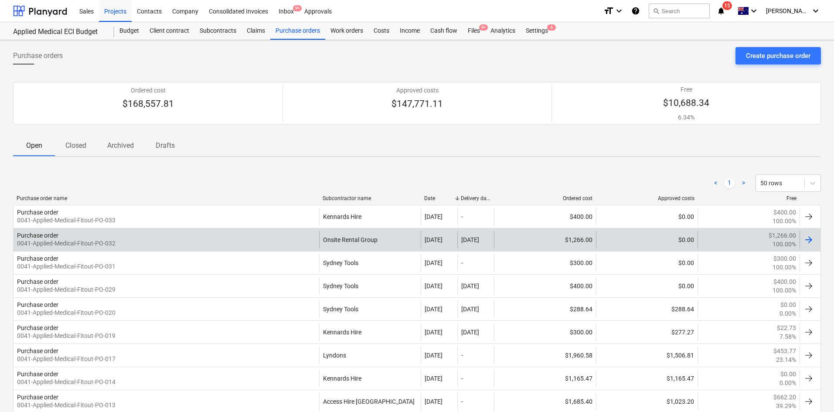
click at [161, 241] on div "Purchase order 0041-Applied-Medical-Fitout-PO-032" at bounding box center [167, 239] width 306 height 17
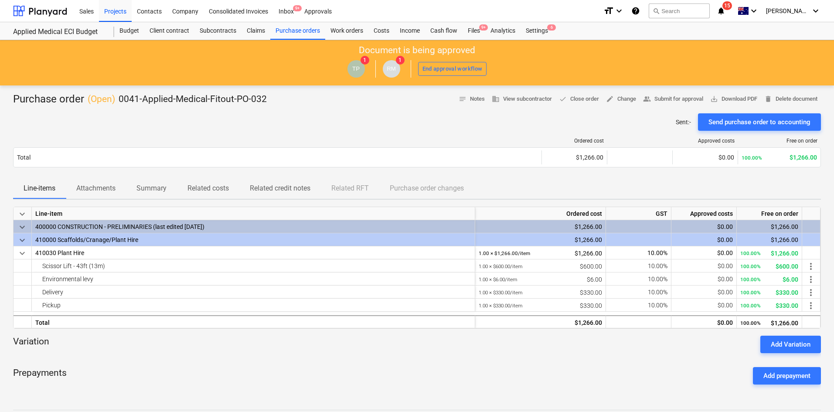
click at [528, 184] on div "Line-items Attachments Summary Related costs Related credit notes Related RFT P…" at bounding box center [417, 188] width 808 height 21
click at [386, 123] on div "Sent : - Send purchase order to accounting" at bounding box center [417, 121] width 808 height 17
click at [342, 108] on div at bounding box center [417, 109] width 808 height 7
click at [320, 33] on div "Purchase orders" at bounding box center [297, 30] width 55 height 17
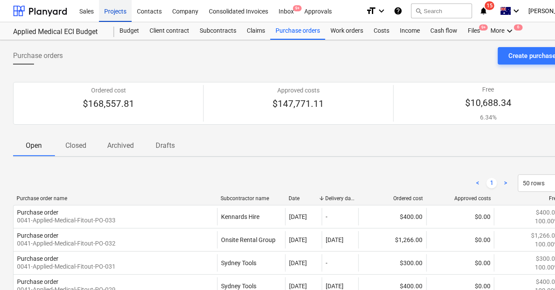
click at [117, 10] on div "Projects" at bounding box center [115, 11] width 33 height 22
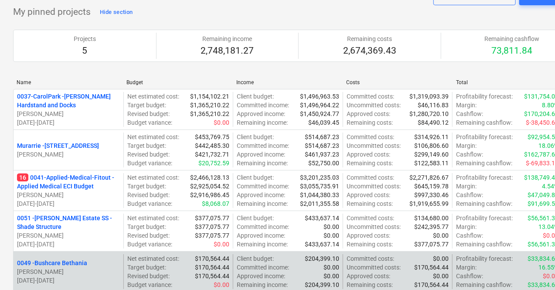
scroll to position [131, 0]
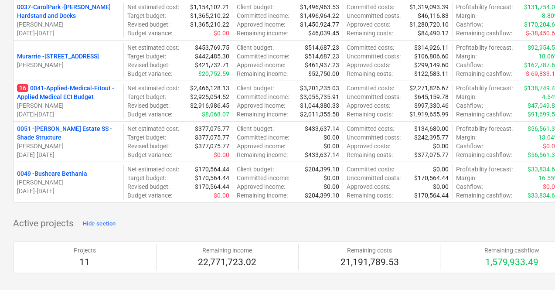
click at [77, 128] on p "0051 - [PERSON_NAME] Estate SS - Shade Structure" at bounding box center [68, 132] width 103 height 17
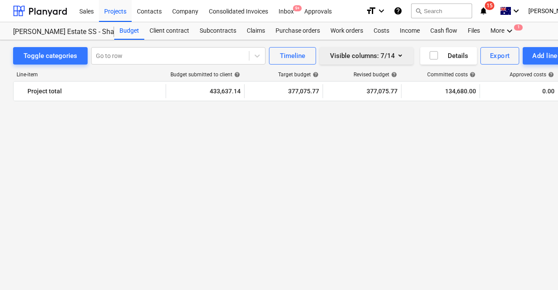
scroll to position [1583, 0]
